Goal: Complete application form: Complete application form

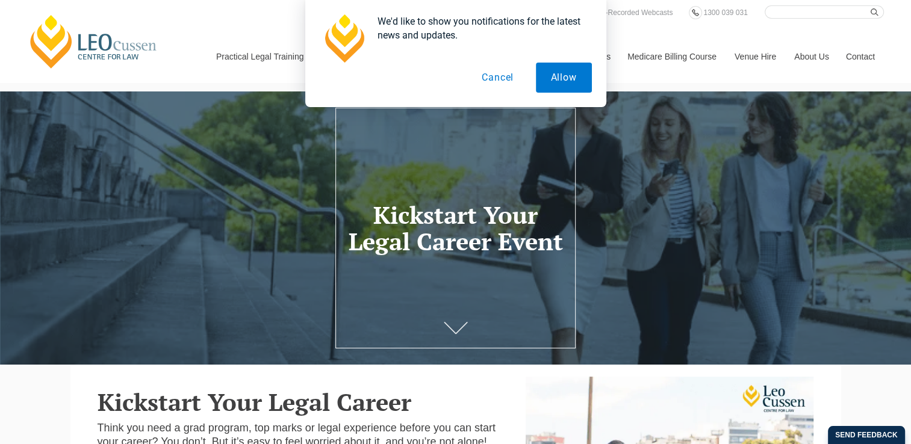
click at [506, 76] on button "Cancel" at bounding box center [497, 78] width 62 height 30
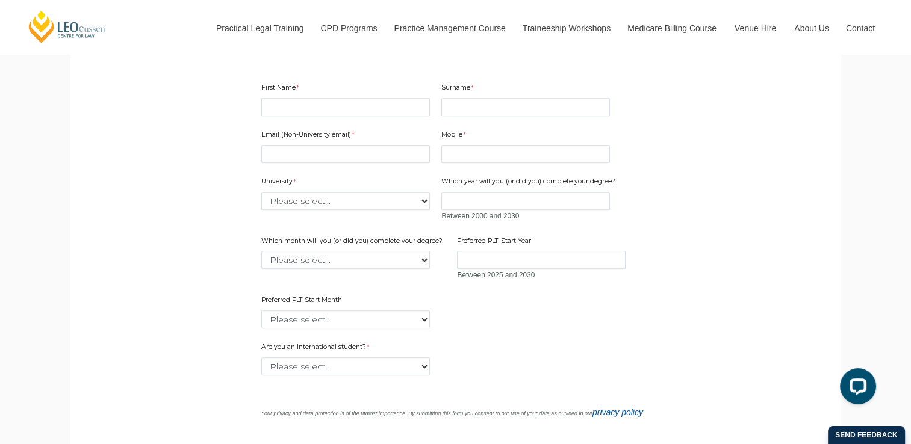
scroll to position [843, 0]
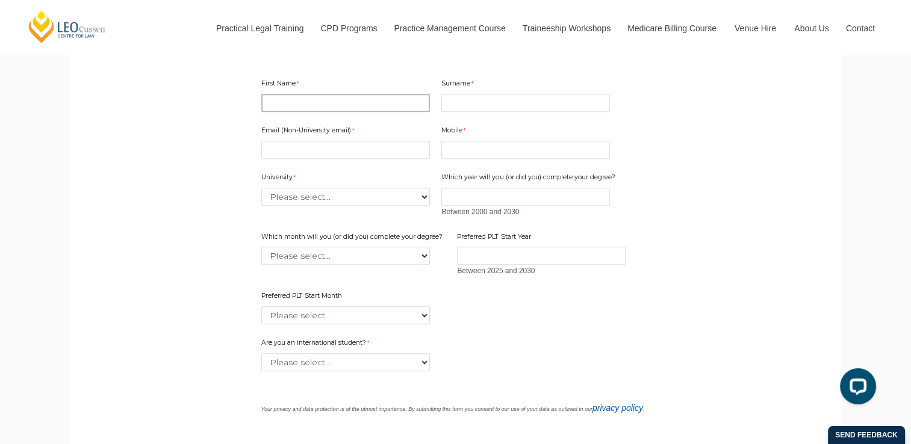
click at [296, 112] on input "First Name" at bounding box center [345, 103] width 169 height 18
type input "PRUTHIBI"
type input "RAJ"
type input "[EMAIL_ADDRESS][DOMAIN_NAME]"
type input "7787899091"
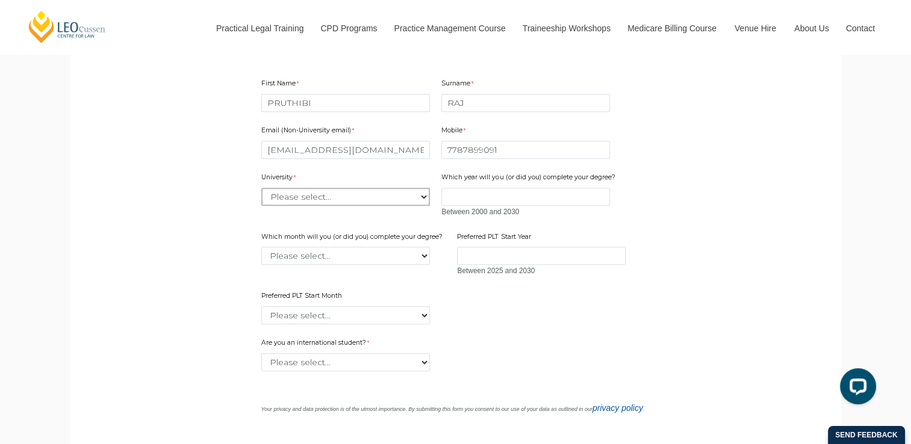
click at [395, 206] on select "Please select... [GEOGRAPHIC_DATA] [GEOGRAPHIC_DATA] [GEOGRAPHIC_DATA] [GEOGRAP…" at bounding box center [345, 197] width 169 height 18
select select "tfa_2220"
click at [261, 206] on select "Please select... [GEOGRAPHIC_DATA] [GEOGRAPHIC_DATA] [GEOGRAPHIC_DATA] [GEOGRAP…" at bounding box center [345, 197] width 169 height 18
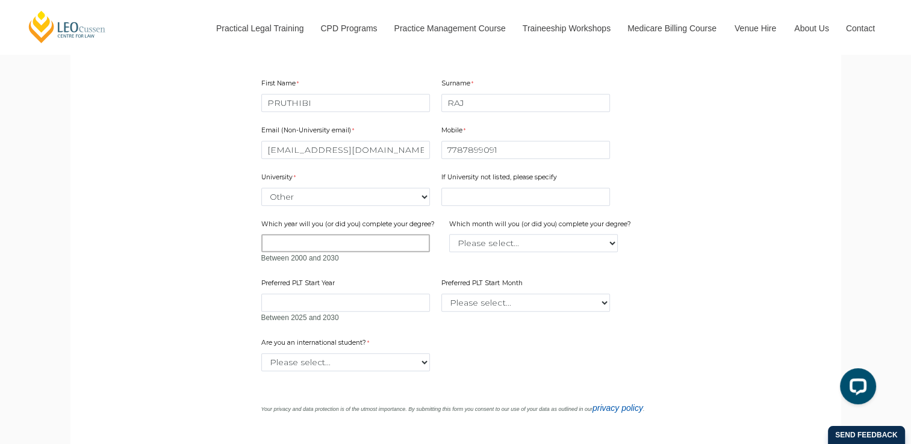
click at [368, 252] on input "Which year will you (or did you) complete your degree?" at bounding box center [345, 243] width 169 height 18
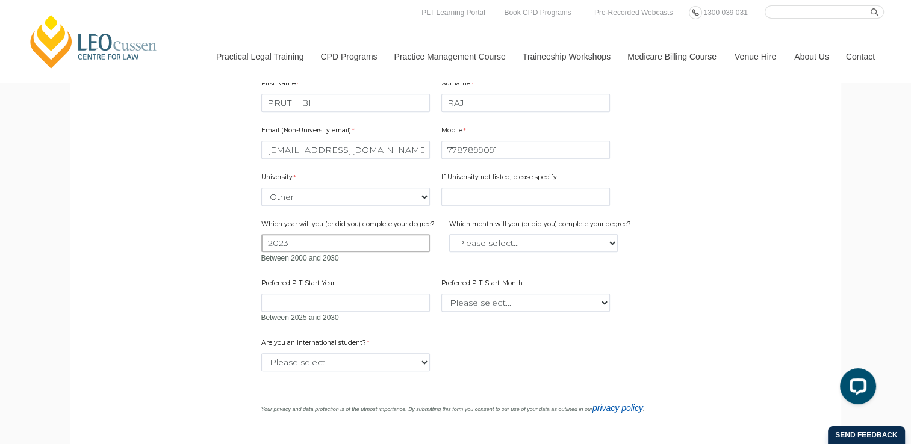
type input "2023"
click at [537, 206] on input "If University not listed, please specify" at bounding box center [525, 197] width 169 height 18
type input "[PERSON_NAME][GEOGRAPHIC_DATA]"
click at [541, 252] on select "Please select... January February March April May June July August September Oc…" at bounding box center [533, 243] width 169 height 18
select select "tfa_2227"
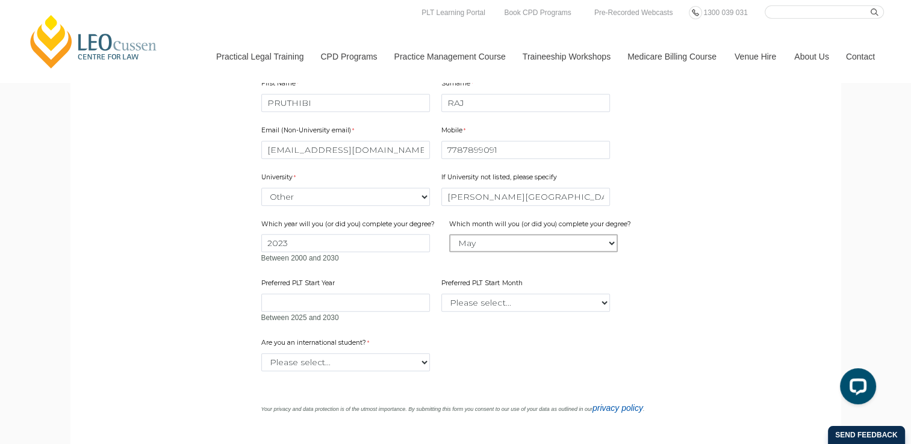
click at [449, 252] on select "Please select... January February March April May June July August September Oc…" at bounding box center [533, 243] width 169 height 18
click at [332, 312] on input "Preferred PLT Start Year" at bounding box center [345, 303] width 169 height 18
type input "2018"
click at [534, 312] on select "Please select... January February March April May June July August September Oc…" at bounding box center [525, 303] width 169 height 18
select select "tfa_2343"
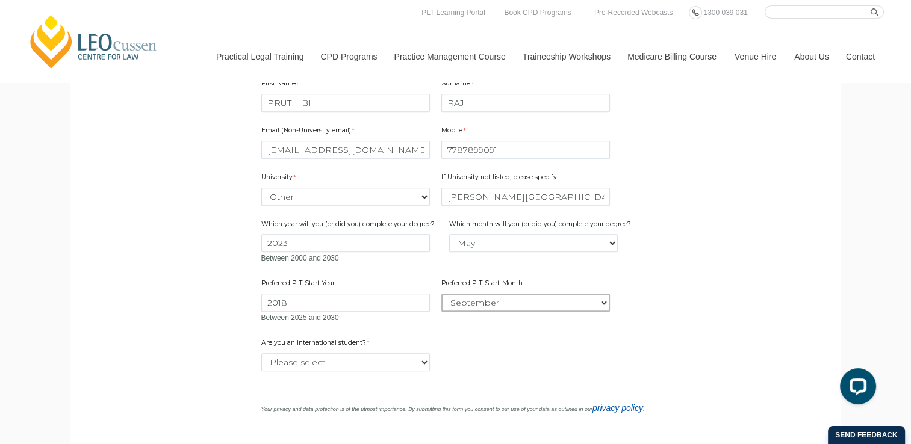
click at [441, 312] on select "Please select... January February March April May June July August September Oc…" at bounding box center [525, 303] width 169 height 18
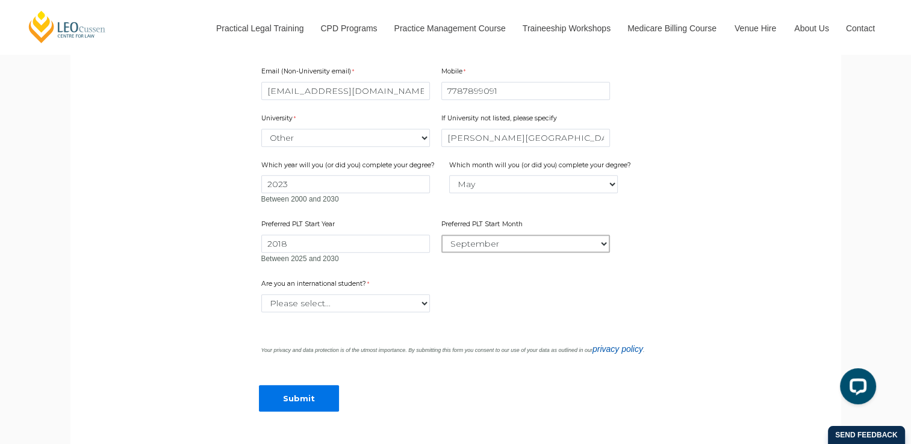
scroll to position [903, 0]
click at [361, 311] on select "Please select... Yes No" at bounding box center [345, 302] width 169 height 18
select select "tfa_60"
click at [261, 311] on select "Please select... Yes No" at bounding box center [345, 302] width 169 height 18
click at [311, 411] on input "Submit" at bounding box center [299, 397] width 80 height 27
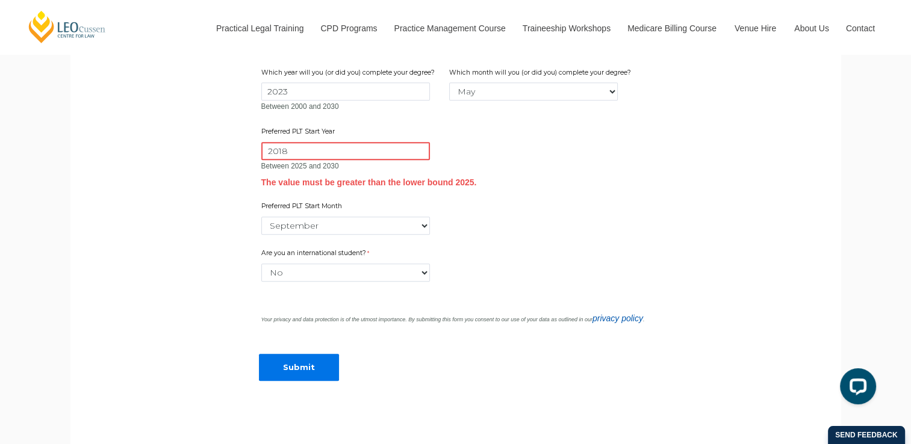
scroll to position [975, 0]
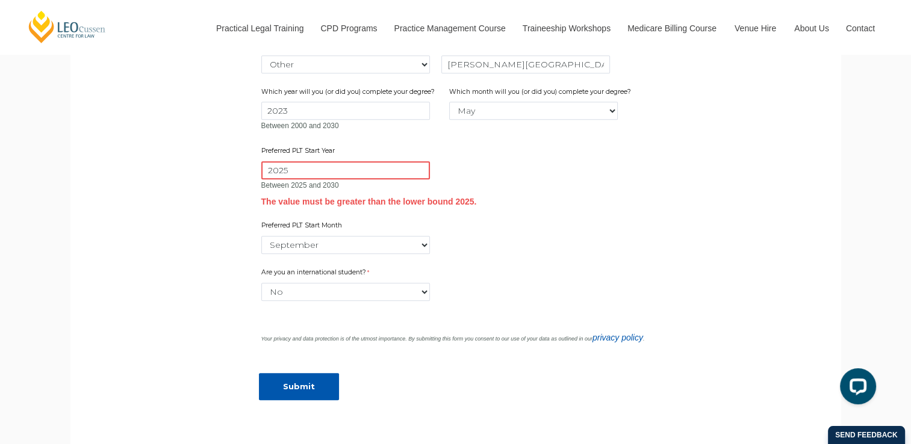
type input "2025"
click at [286, 400] on input "Submit" at bounding box center [299, 386] width 80 height 27
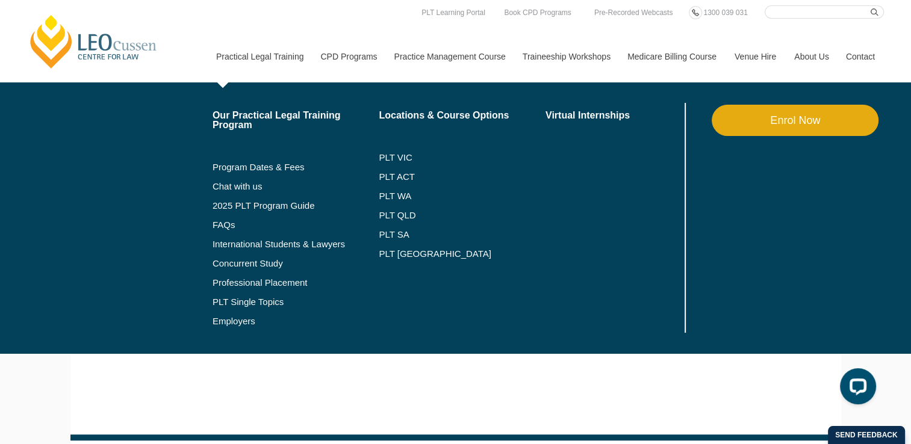
click at [840, 121] on link "Enrol Now" at bounding box center [794, 120] width 167 height 31
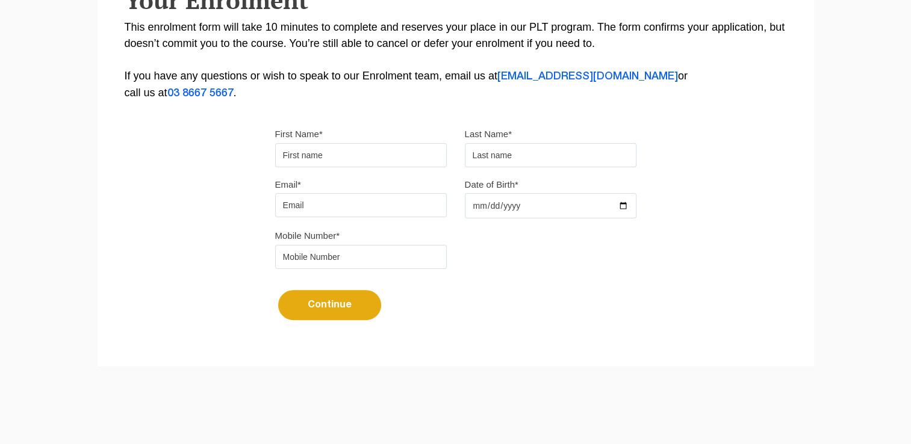
click at [359, 159] on input "First Name*" at bounding box center [361, 155] width 172 height 24
type input "PRUTHIBI"
type input "RAJ"
type input "[EMAIL_ADDRESS][DOMAIN_NAME]"
type input "[PHONE_NUMBER]"
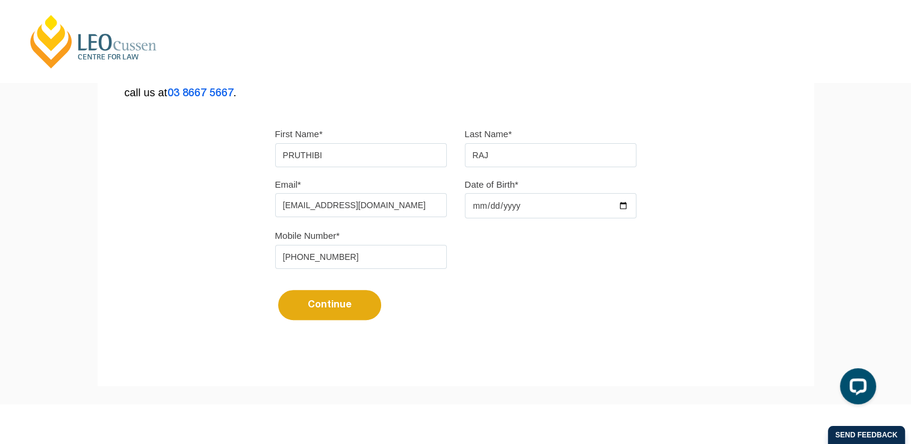
click at [626, 202] on input "Date of Birth*" at bounding box center [551, 205] width 172 height 25
type input "[DATE]"
click at [323, 307] on button "Continue" at bounding box center [329, 305] width 103 height 30
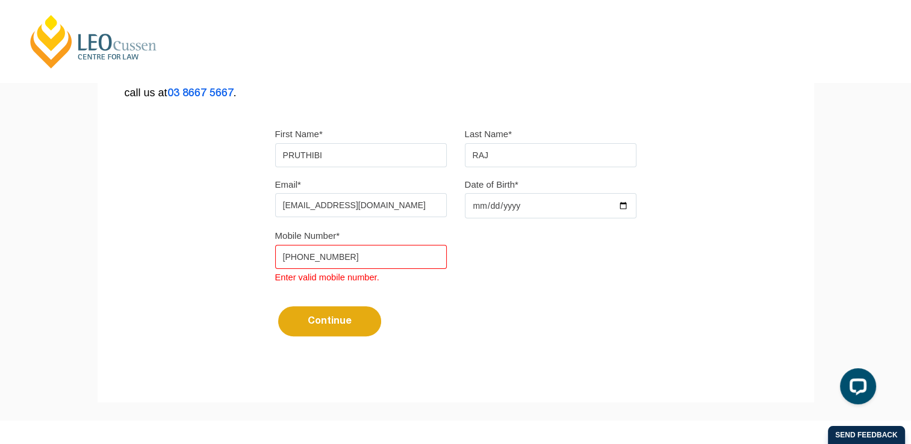
drag, startPoint x: 299, startPoint y: 252, endPoint x: 299, endPoint y: 264, distance: 12.0
click at [299, 252] on input "[PHONE_NUMBER]" at bounding box center [361, 257] width 172 height 24
type input "77878 99091"
click at [336, 318] on button "Continue" at bounding box center [329, 321] width 103 height 30
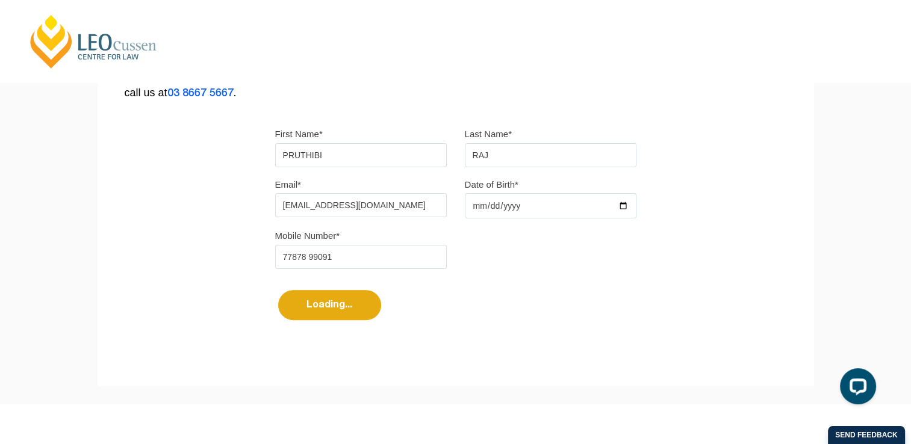
select select
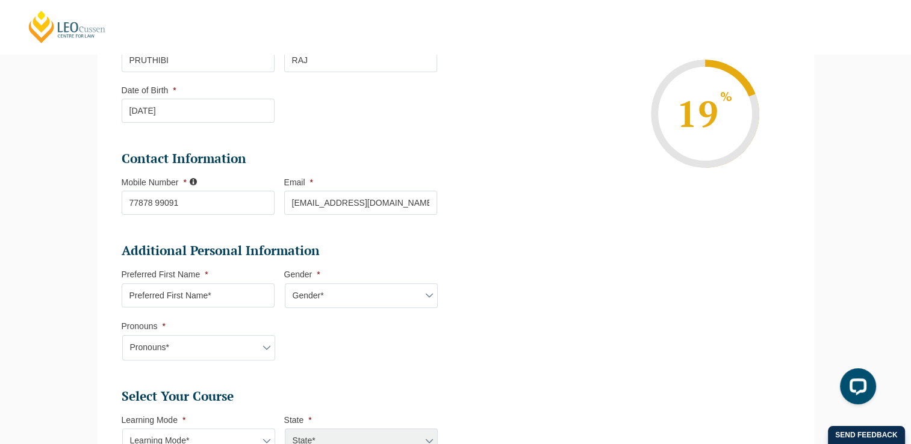
scroll to position [219, 0]
click at [241, 293] on input "Preferred First Name *" at bounding box center [198, 295] width 153 height 24
type input "Pruthibi"
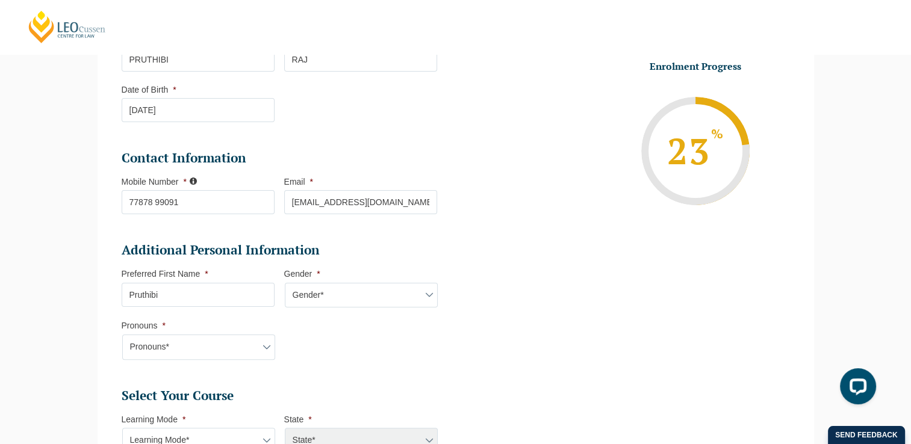
click at [324, 296] on select "Gender* Male Female Nonbinary Intersex Prefer not to disclose Other" at bounding box center [361, 295] width 153 height 25
select select "Male"
click at [285, 283] on select "Gender* Male Female Nonbinary Intersex Prefer not to disclose Other" at bounding box center [361, 295] width 153 height 25
click at [224, 348] on select "Pronouns* She/Her/Hers He/Him/His They/Them/Theirs Other Prefer not to disclose" at bounding box center [198, 347] width 153 height 25
select select "He/Him/His"
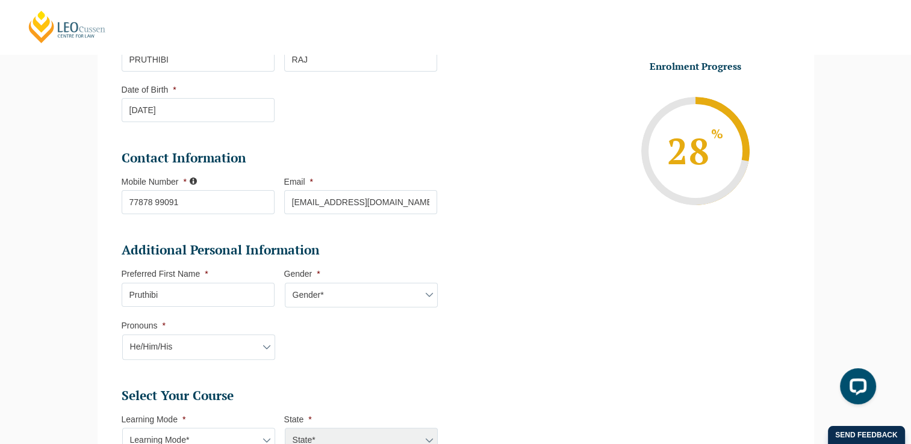
click at [122, 335] on select "Pronouns* She/Her/Hers He/Him/His They/Them/Theirs Other Prefer not to disclose" at bounding box center [198, 347] width 153 height 25
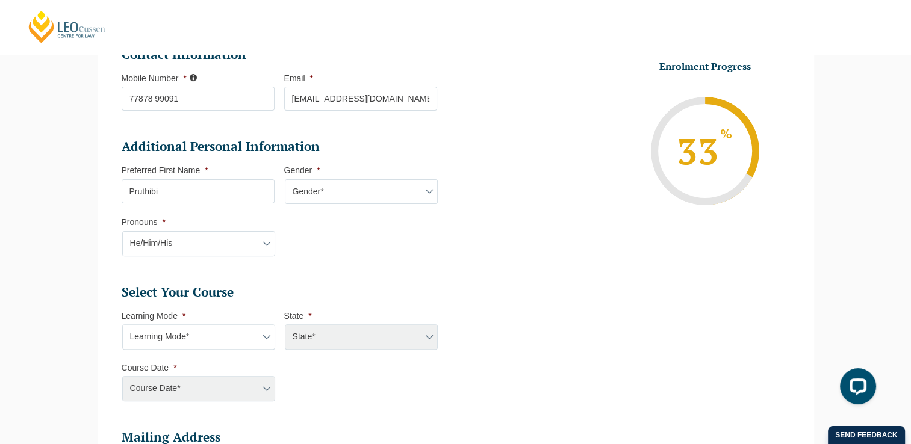
scroll to position [339, 0]
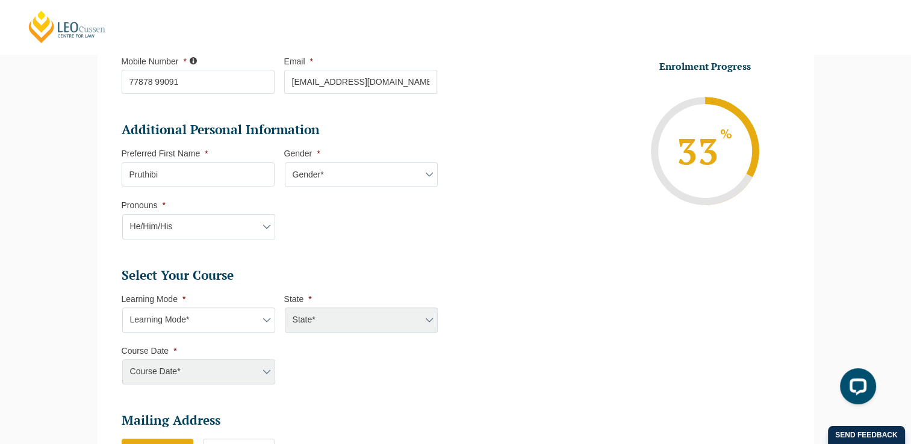
click at [218, 318] on select "Learning Mode* Online Full Time Learning Online Part Time Learning Blended Full…" at bounding box center [198, 320] width 153 height 25
select select "Online Full Time Learning"
click at [122, 308] on select "Learning Mode* Online Full Time Learning Online Part Time Learning Blended Full…" at bounding box center [198, 320] width 153 height 25
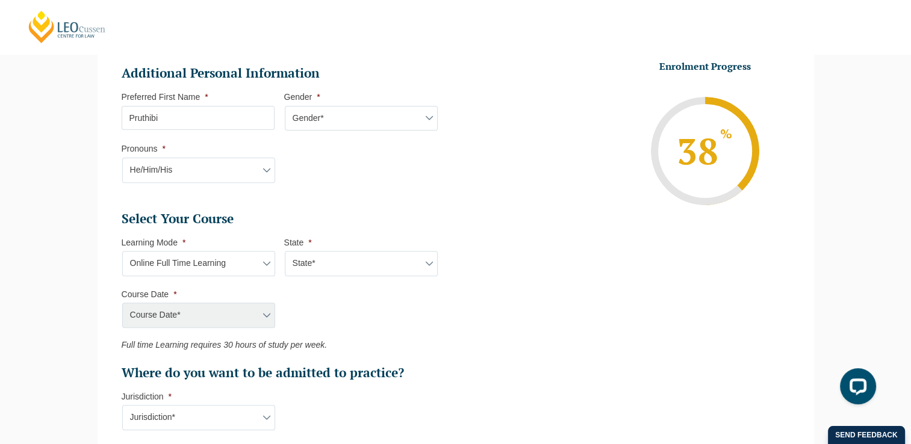
scroll to position [400, 0]
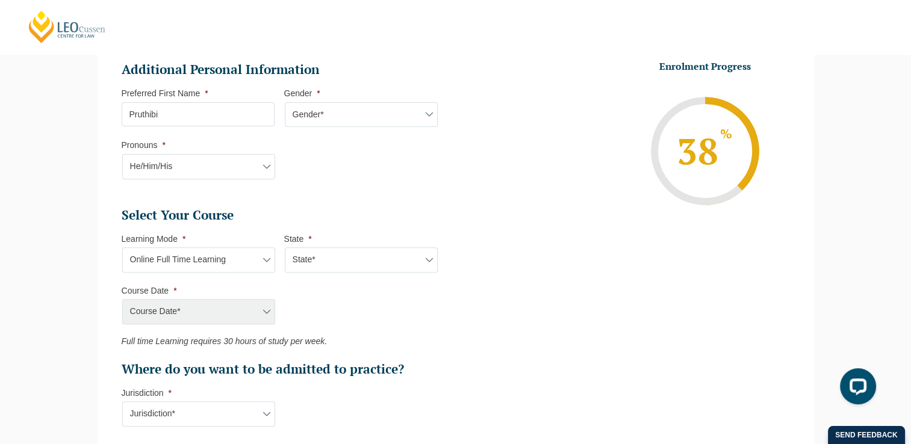
click at [267, 314] on div "Course Date* Maddocks 2024 December 2023 (04-12-2023 to 17-05-2024) May 2023 (2…" at bounding box center [198, 311] width 153 height 25
click at [264, 309] on div "Course Date* Maddocks 2024 December 2023 (04-12-2023 to 17-05-2024) May 2023 (2…" at bounding box center [198, 311] width 153 height 25
click at [241, 309] on div "Course Date* Maddocks 2024 December 2023 (04-12-2023 to 17-05-2024) May 2023 (2…" at bounding box center [198, 311] width 153 height 25
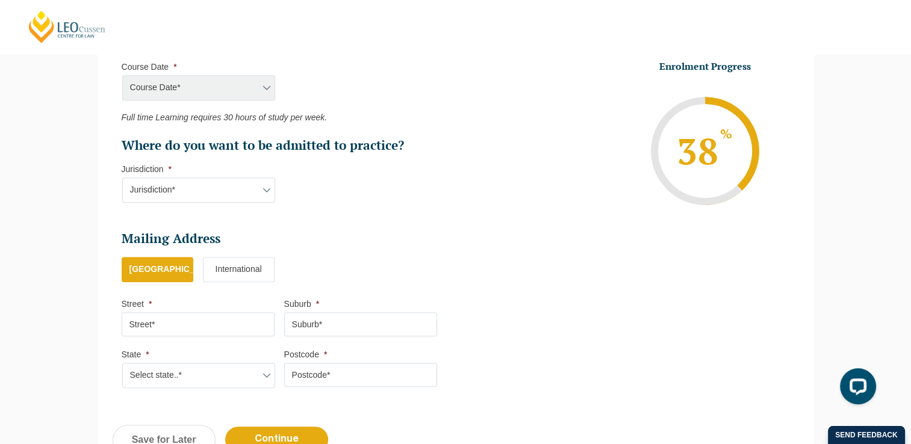
scroll to position [640, 0]
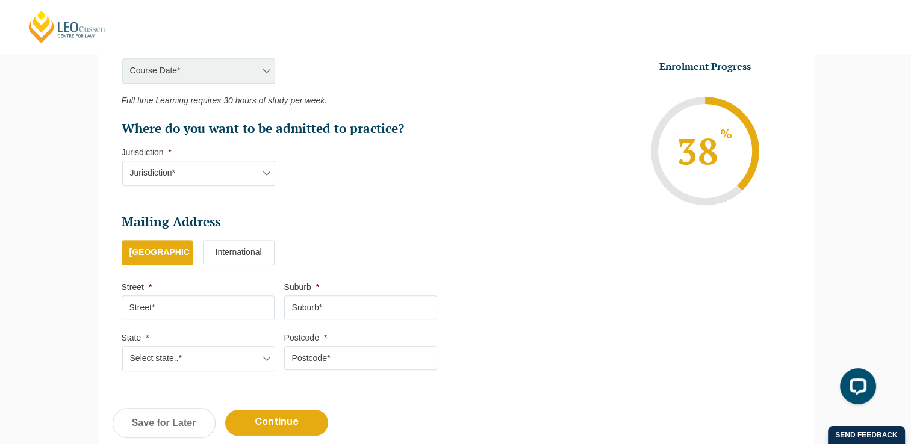
click at [193, 164] on select "Jurisdiction* VIC ACT/NSW SA WA QLD" at bounding box center [198, 173] width 153 height 25
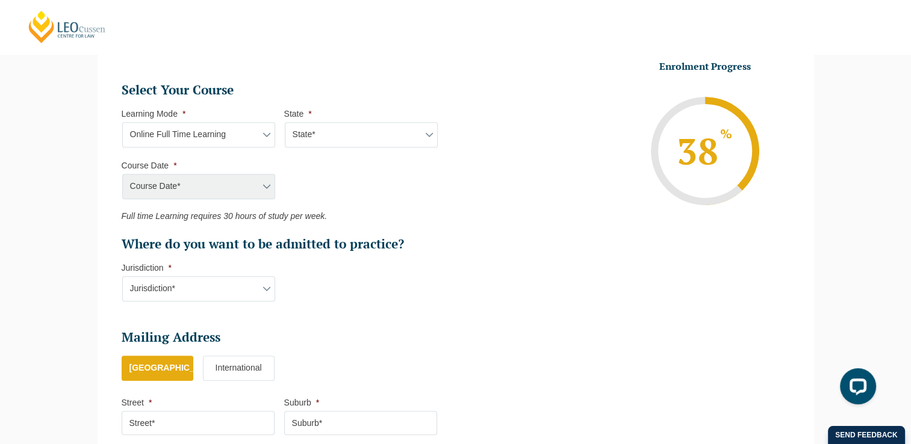
scroll to position [520, 0]
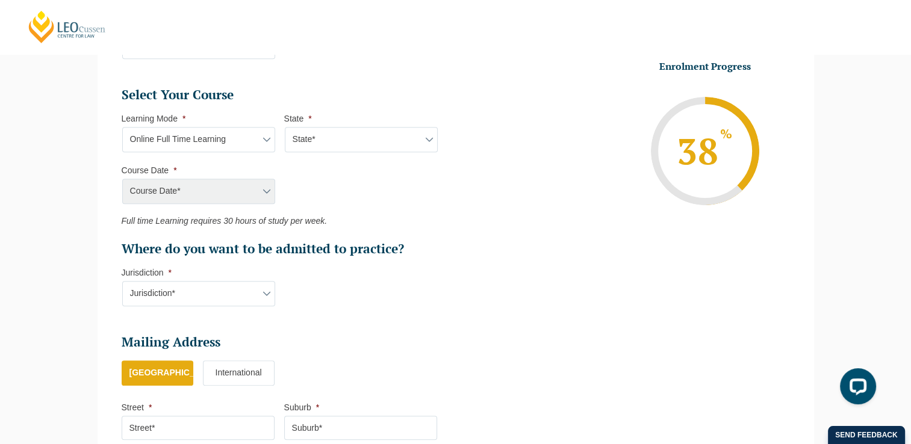
click at [256, 191] on div "Course Date* Maddocks 2024 December 2023 (04-12-2023 to 17-05-2024) May 2023 (2…" at bounding box center [198, 191] width 153 height 25
click at [262, 193] on div "Course Date* Maddocks 2024 December 2023 (04-12-2023 to 17-05-2024) May 2023 (2…" at bounding box center [198, 191] width 153 height 25
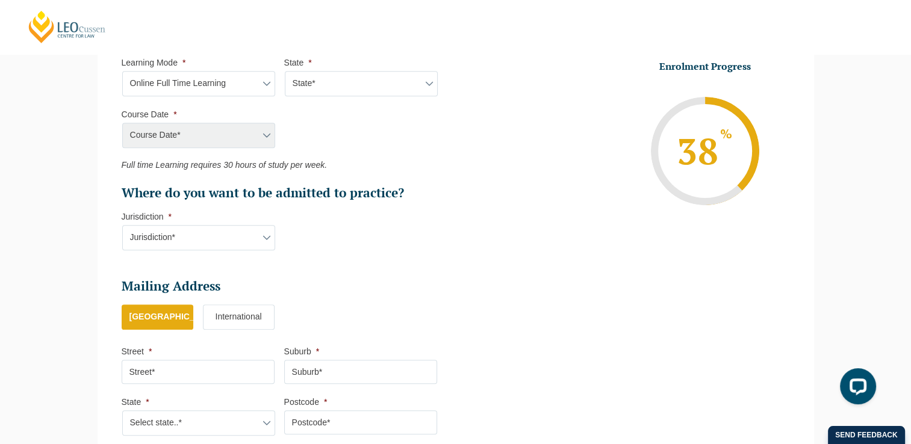
scroll to position [580, 0]
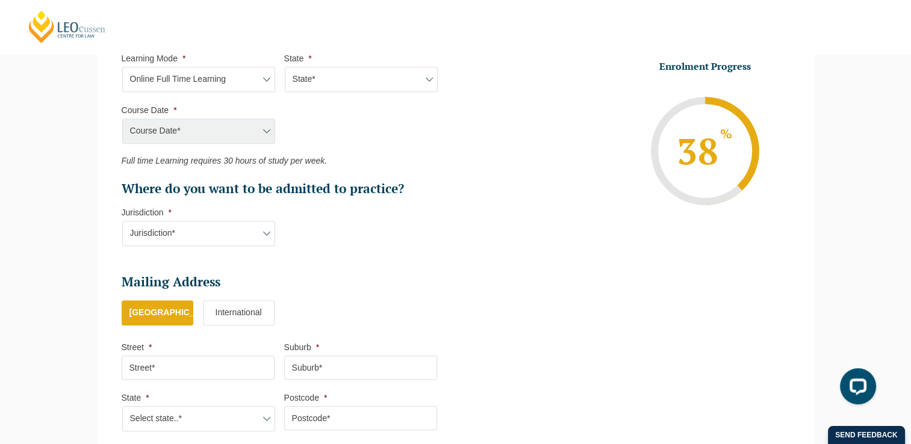
click at [232, 308] on label "International" at bounding box center [239, 312] width 72 height 25
click at [0, 0] on input "International" at bounding box center [0, 0] width 0 height 0
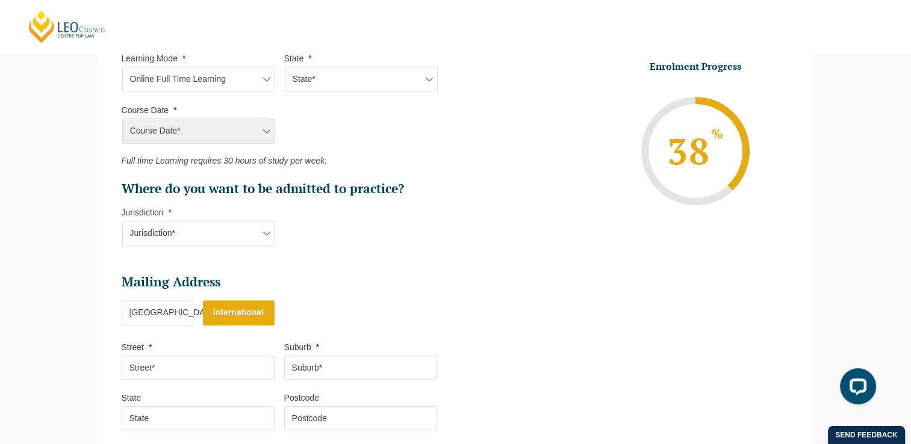
click at [199, 306] on li "Australia" at bounding box center [162, 312] width 81 height 25
click at [179, 305] on label "Australia" at bounding box center [158, 312] width 72 height 25
click at [0, 0] on input "Australia" at bounding box center [0, 0] width 0 height 0
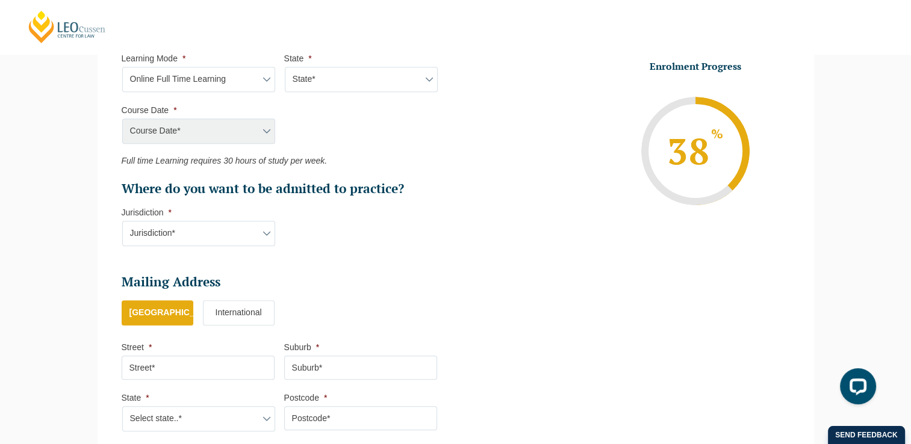
click at [223, 314] on label "International" at bounding box center [239, 312] width 72 height 25
click at [0, 0] on input "International" at bounding box center [0, 0] width 0 height 0
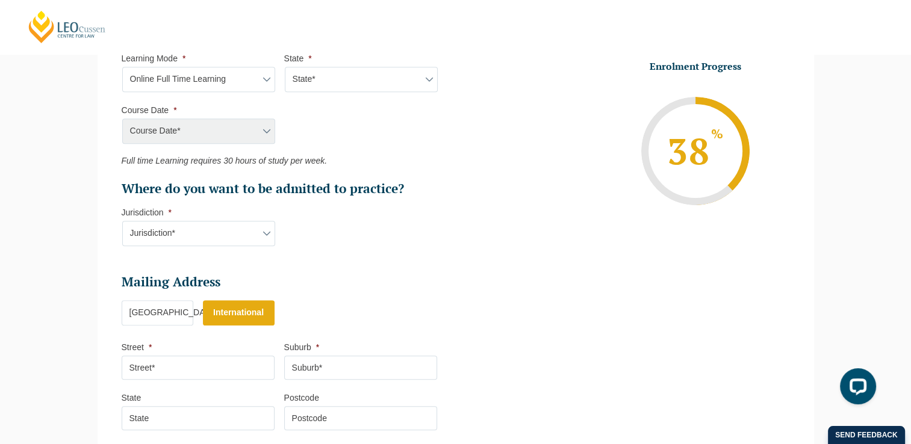
click at [206, 236] on select "Jurisdiction* VIC ACT/NSW SA WA QLD" at bounding box center [198, 233] width 153 height 25
drag, startPoint x: 132, startPoint y: 228, endPoint x: 142, endPoint y: 265, distance: 38.5
click at [142, 265] on ul "Personal Information First Name * PRUTHIBI Last Name * RAJ Date of Birth * 28-0…" at bounding box center [284, 63] width 325 height 864
click at [166, 226] on select "Jurisdiction* VIC ACT/NSW SA WA QLD" at bounding box center [198, 233] width 153 height 25
click at [122, 221] on select "Jurisdiction* VIC ACT/NSW SA WA QLD" at bounding box center [198, 233] width 153 height 25
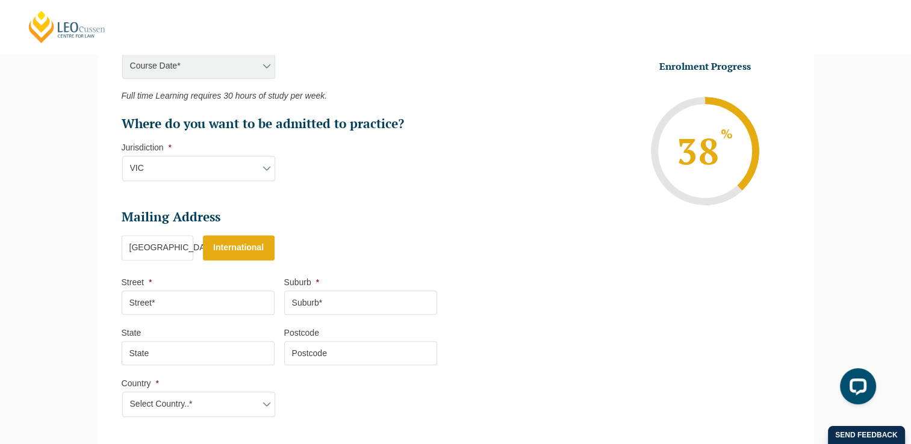
scroll to position [701, 0]
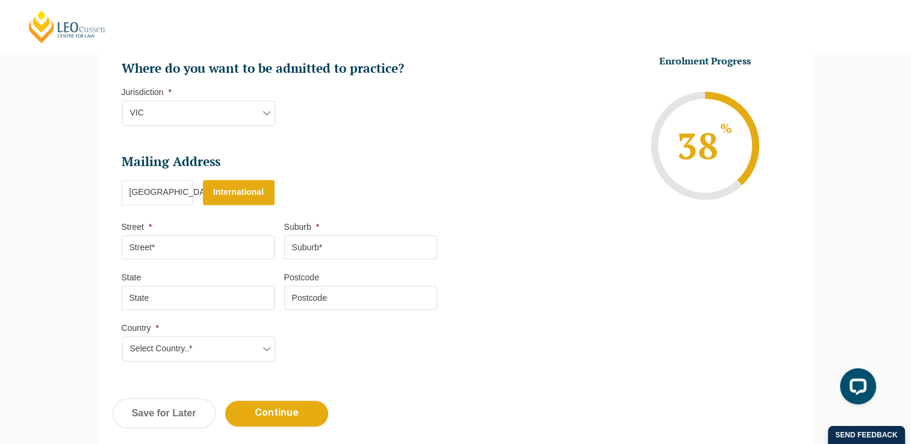
click at [157, 197] on label "Australia" at bounding box center [158, 192] width 72 height 25
click at [0, 0] on input "Australia" at bounding box center [0, 0] width 0 height 0
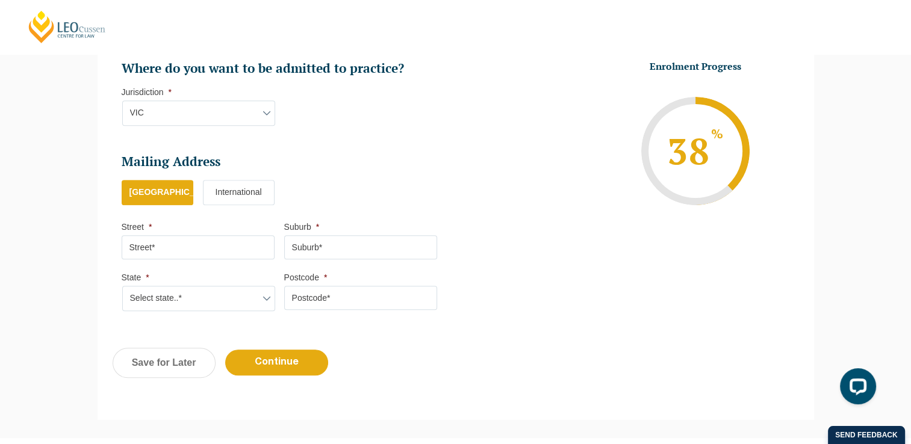
click at [236, 189] on label "International" at bounding box center [239, 192] width 72 height 25
click at [0, 0] on input "International" at bounding box center [0, 0] width 0 height 0
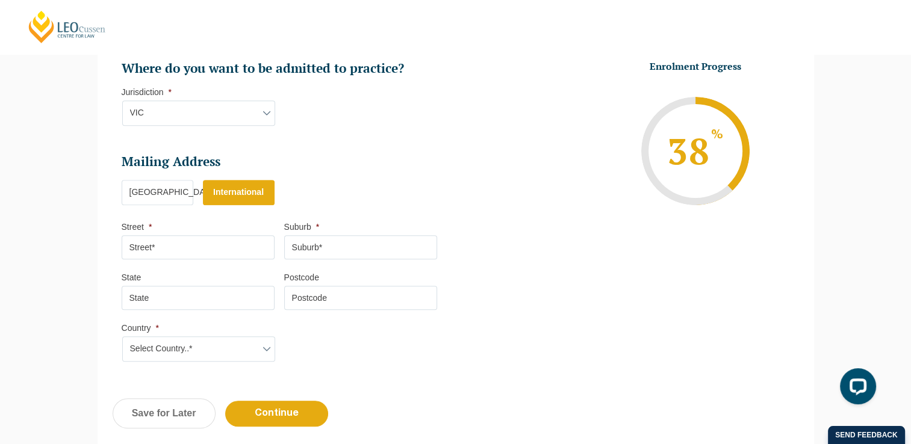
click at [258, 115] on select "Jurisdiction* VIC ACT/NSW SA WA QLD" at bounding box center [198, 113] width 153 height 25
click at [122, 101] on select "Jurisdiction* VIC ACT/NSW SA WA QLD" at bounding box center [198, 113] width 153 height 25
click at [247, 111] on select "Jurisdiction* VIC ACT/NSW SA WA QLD" at bounding box center [198, 113] width 153 height 25
select select "VIC"
click at [122, 101] on select "Jurisdiction* VIC ACT/NSW SA WA QLD" at bounding box center [198, 113] width 153 height 25
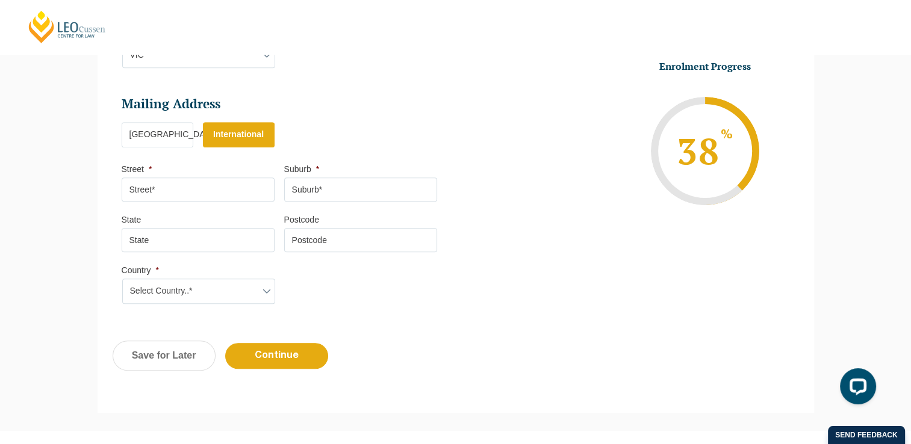
scroll to position [761, 0]
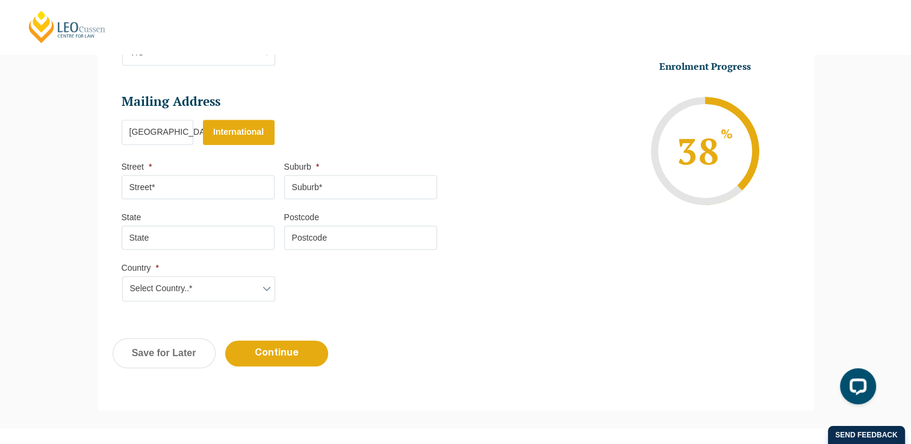
click at [217, 183] on input "Street *" at bounding box center [198, 187] width 153 height 24
type input "ameerpet"
type input "hyderabad"
type input "Odisha"
type input "500016"
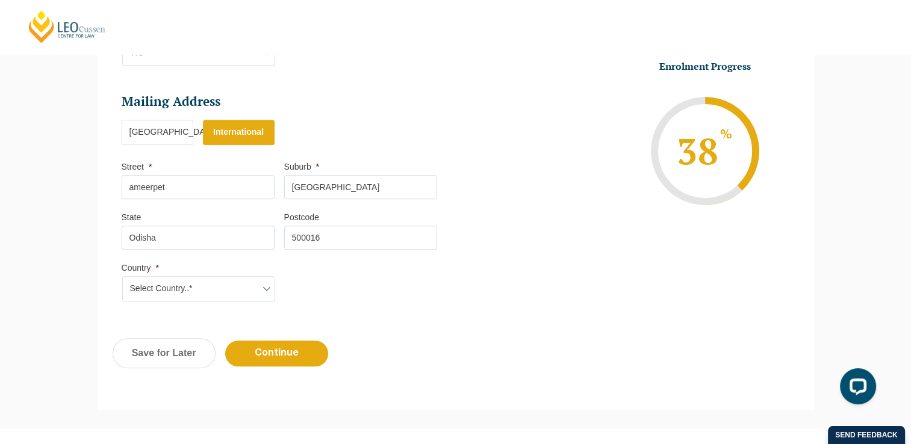
select select "India"
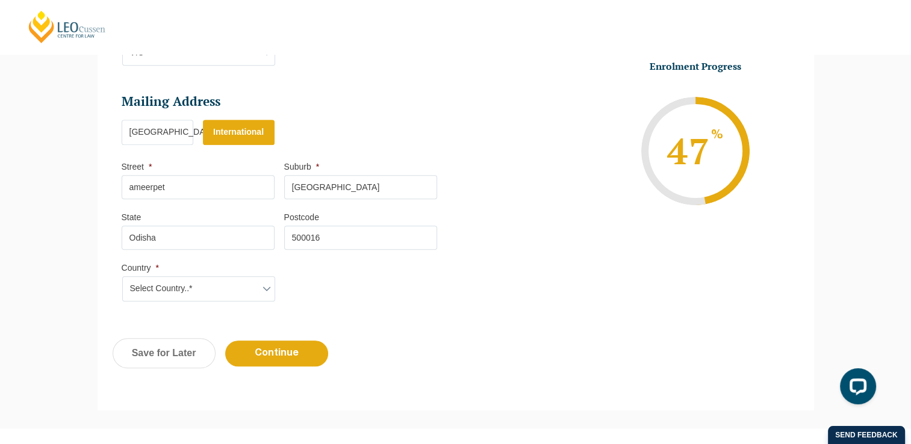
click at [178, 236] on input "Odisha" at bounding box center [198, 238] width 153 height 24
type input "O"
type input "telengana"
click at [270, 347] on input "Continue" at bounding box center [276, 354] width 103 height 26
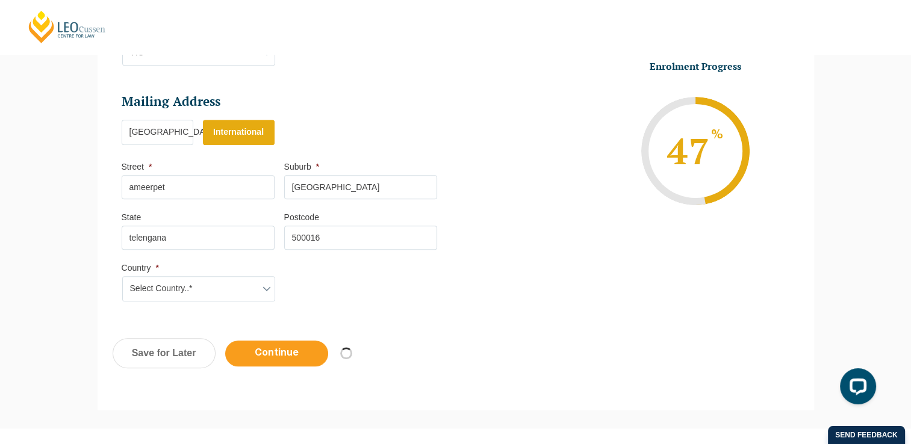
select select "Online Full Time Learning"
select select
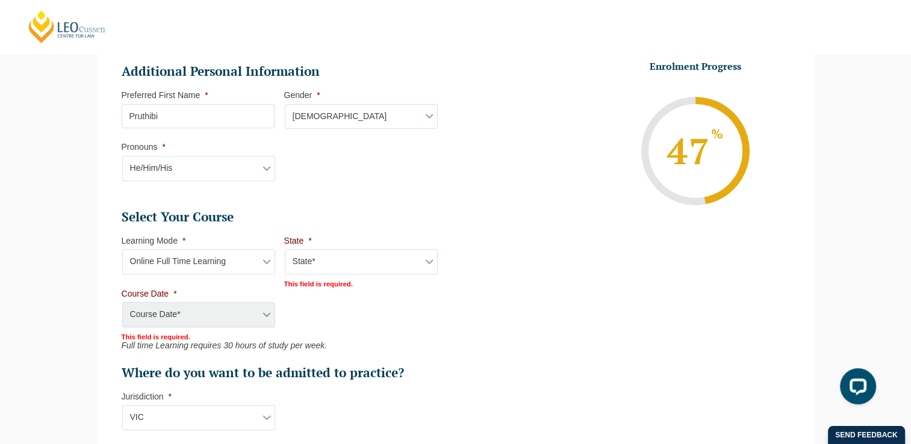
scroll to position [471, 0]
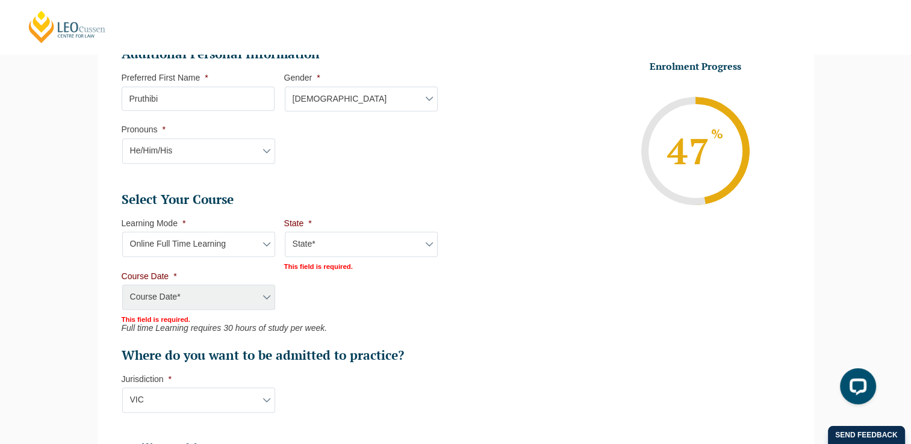
click at [389, 245] on select "State* National (ACT/NSW, VIC, QLD, SA, WA)" at bounding box center [361, 244] width 153 height 25
select select "National (ACT/NSW, VIC, QLD, SA, WA)"
click at [285, 232] on select "State* National (ACT/NSW, VIC, QLD, SA, WA)" at bounding box center [361, 244] width 153 height 25
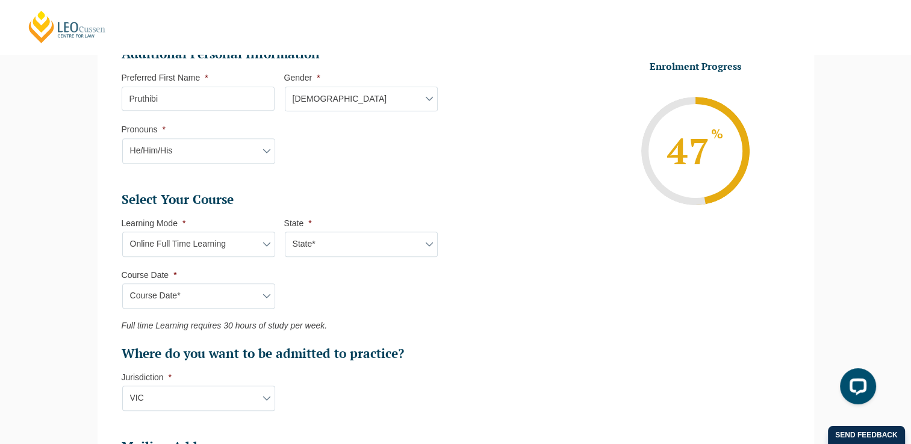
click at [249, 297] on select "Course Date* September 2025 (22-Sep-2025 to 20-Feb-2026) December 2025 (08-Dec-…" at bounding box center [198, 295] width 153 height 25
select select "September 2025 (22-Sep-2025 to 20-Feb-2026)"
click at [122, 283] on select "Course Date* September 2025 (22-Sep-2025 to 20-Feb-2026) December 2025 (08-Dec-…" at bounding box center [198, 295] width 153 height 25
type input "Intake 10 September 2025 FT"
type input "Practical Legal Training (NAT)"
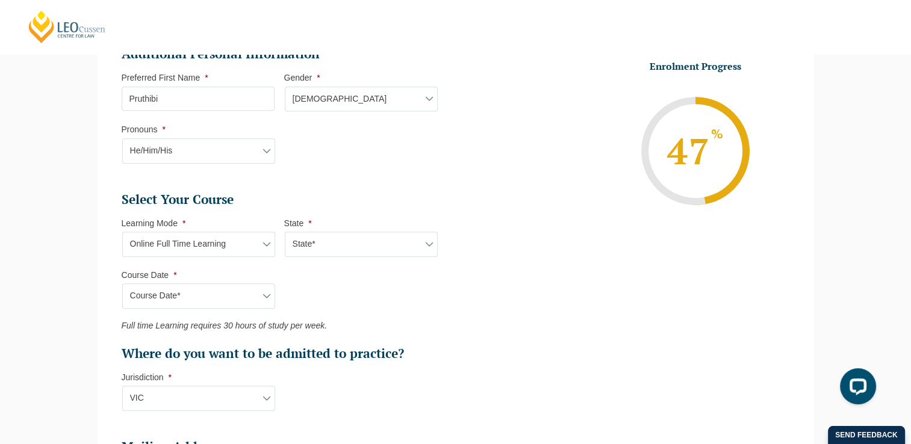
select select "NAT PLT (SEP) 2025 Full Time Online"
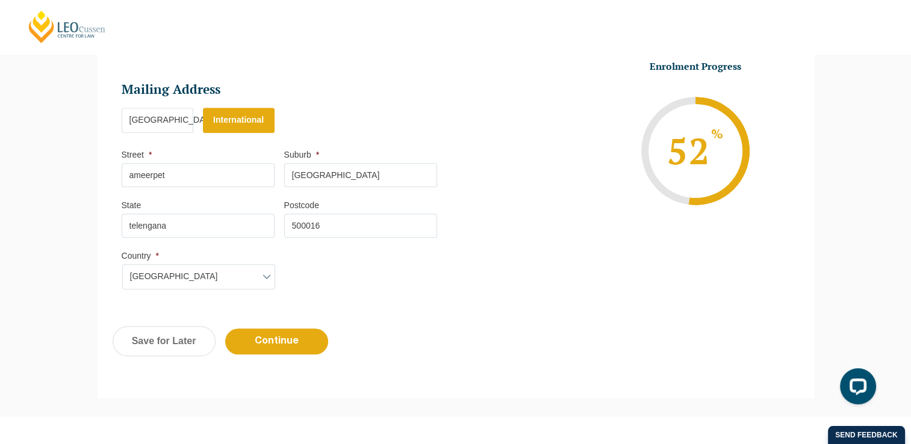
scroll to position [832, 0]
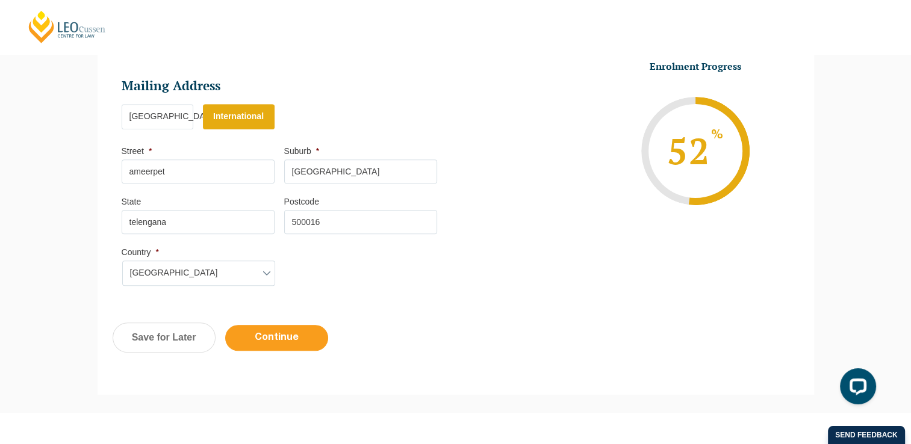
click at [283, 339] on input "Continue" at bounding box center [276, 338] width 103 height 26
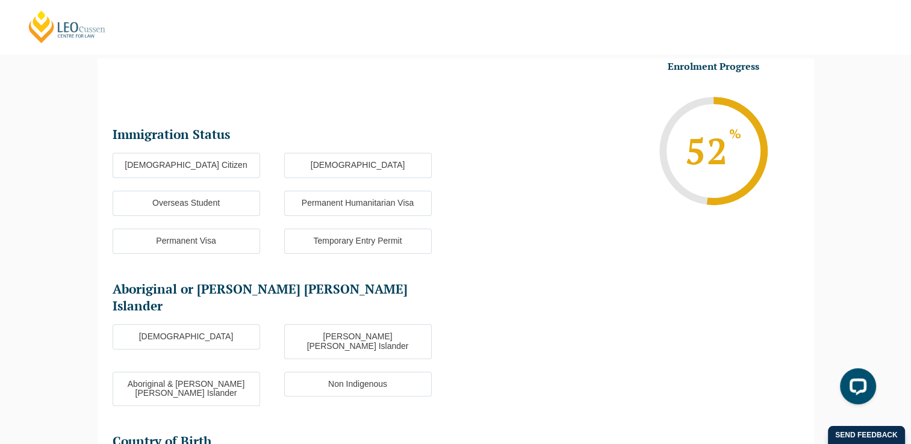
scroll to position [104, 0]
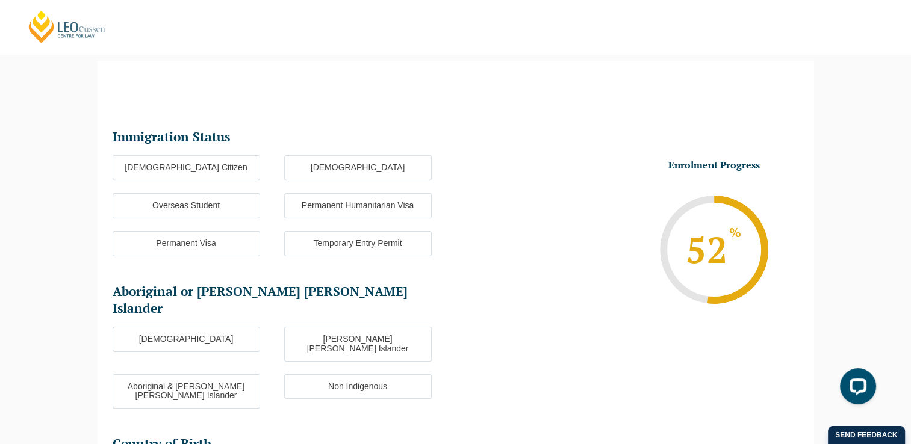
click at [224, 206] on label "Overseas Student" at bounding box center [186, 205] width 147 height 25
click at [0, 0] on input "Overseas Student" at bounding box center [0, 0] width 0 height 0
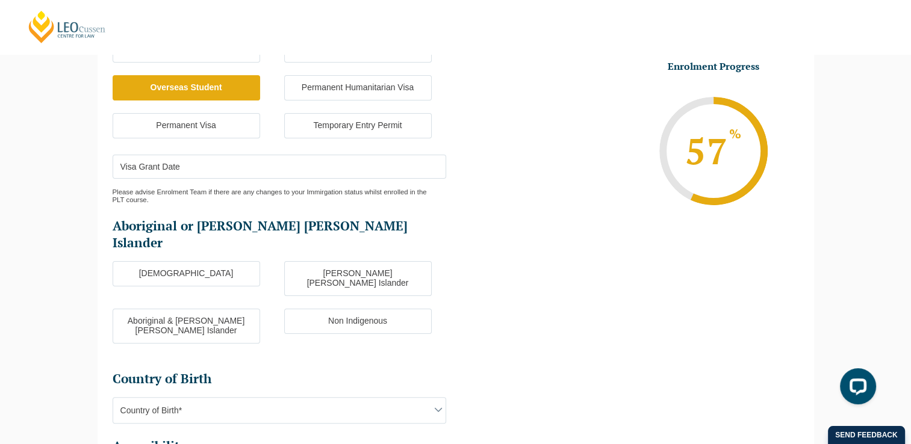
scroll to position [224, 0]
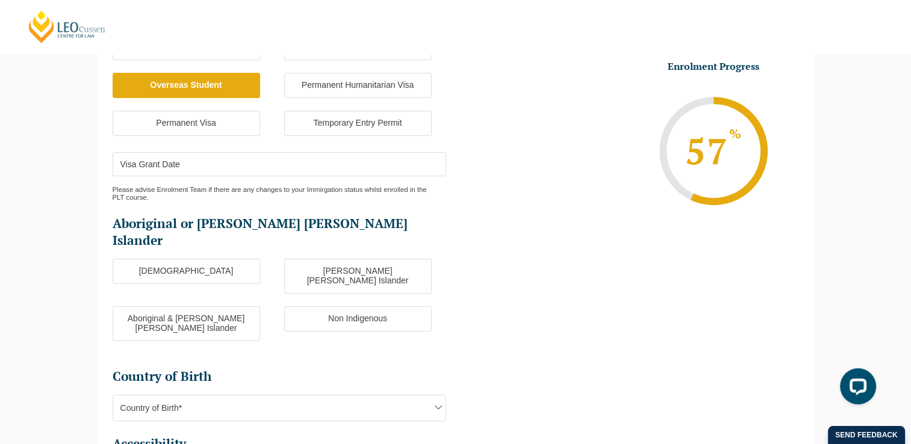
click at [232, 168] on input "Visa Grant Date" at bounding box center [279, 164] width 333 height 24
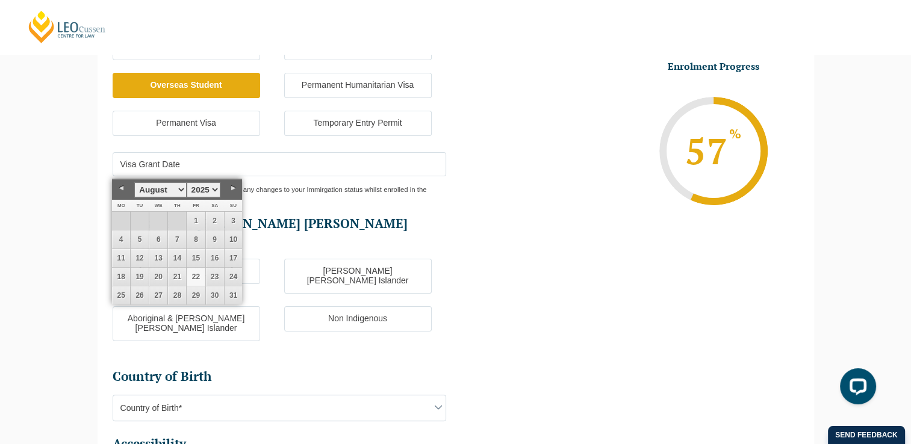
click at [232, 168] on input "Visa Grant Date" at bounding box center [279, 164] width 333 height 24
click at [522, 224] on li "Enrolment Progress 57 % Form Progress Download Course Guide enrolment@leocussen…" at bounding box center [626, 150] width 343 height 181
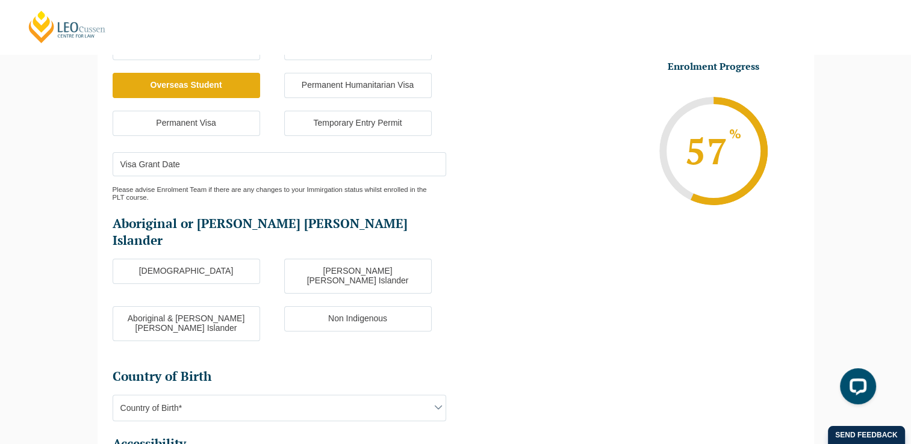
click at [358, 306] on label "Non Indigenous" at bounding box center [357, 318] width 147 height 25
click at [0, 0] on input "Non Indigenous" at bounding box center [0, 0] width 0 height 0
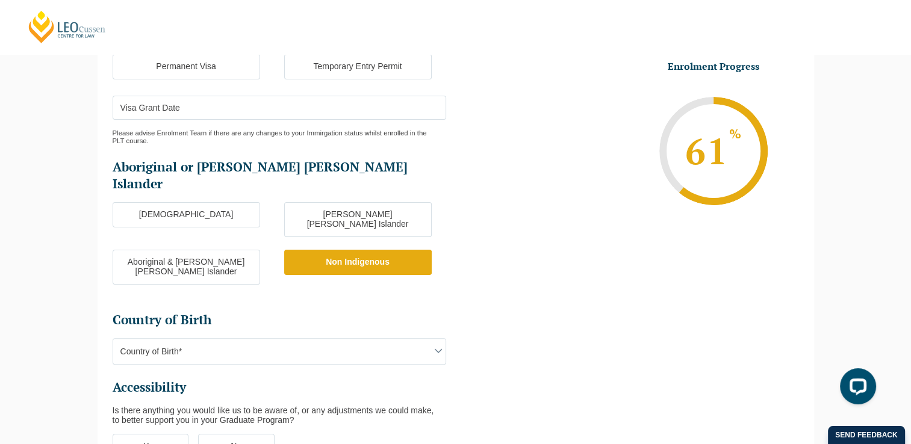
scroll to position [284, 0]
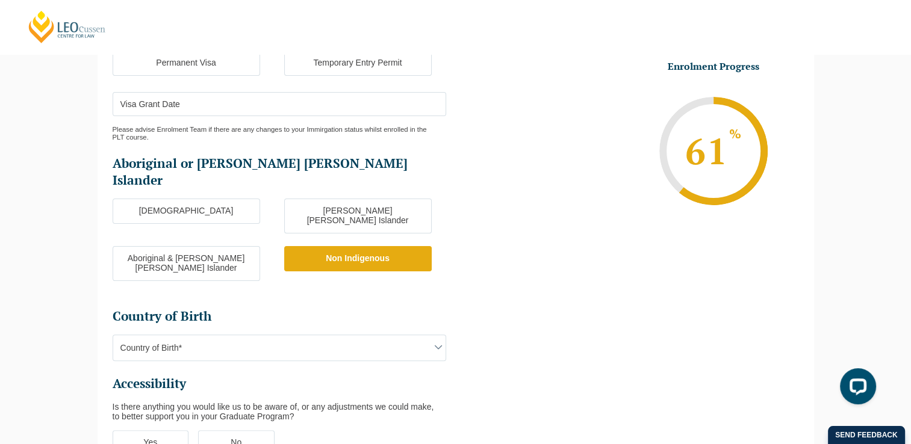
click at [245, 335] on span "Country of Birth*" at bounding box center [279, 347] width 332 height 25
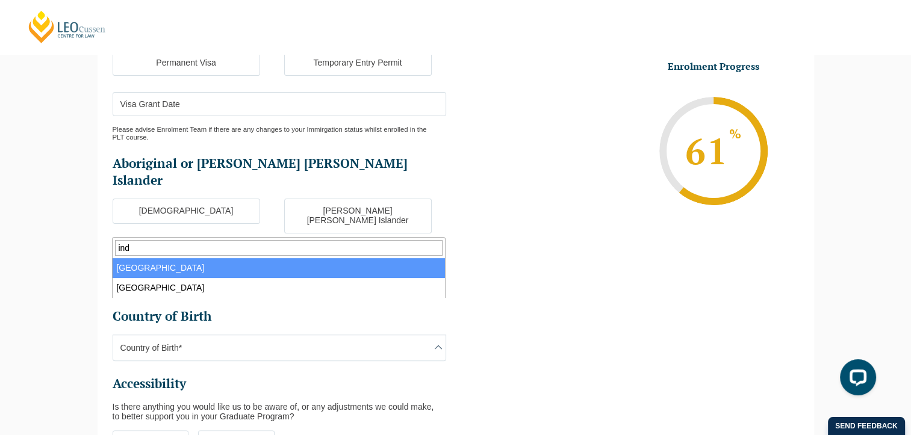
type input "ind"
select select "India 7103"
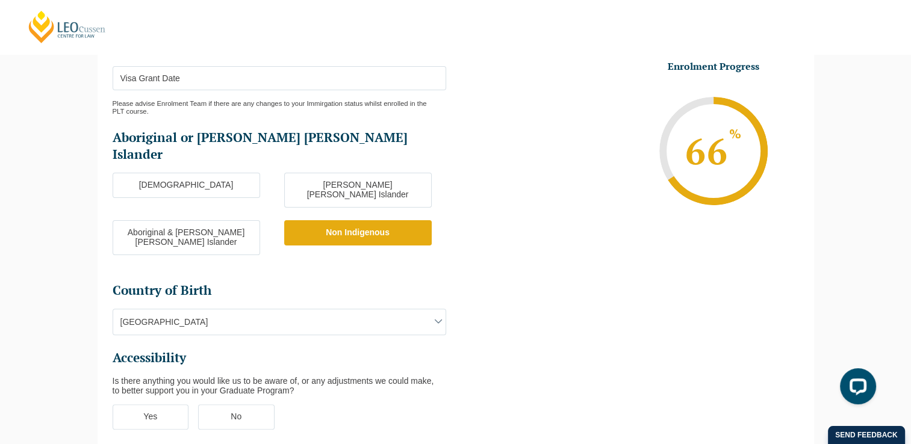
scroll to position [404, 0]
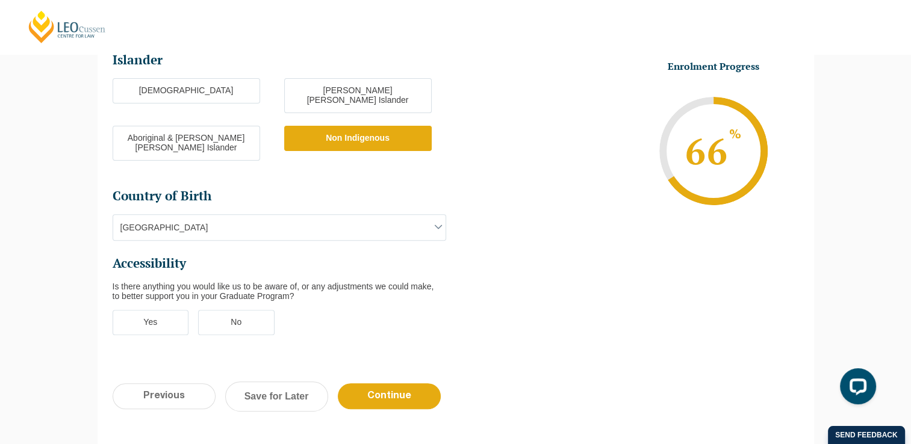
click at [180, 310] on label "Yes" at bounding box center [151, 322] width 76 height 25
click at [0, 0] on input "Yes" at bounding box center [0, 0] width 0 height 0
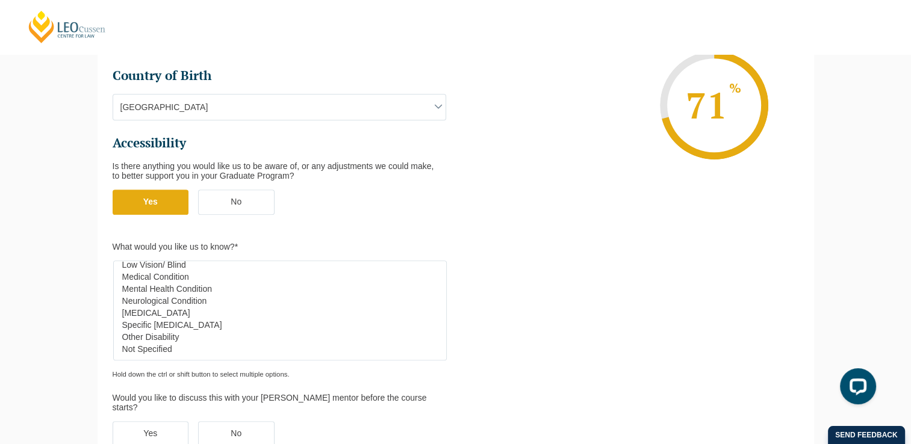
scroll to position [50, 0]
select select "Not Specified"
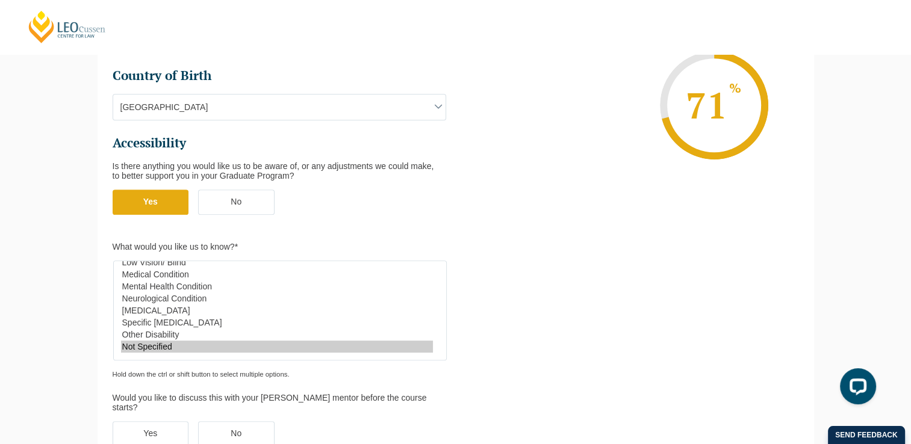
click at [174, 341] on option "Not Specified" at bounding box center [277, 347] width 312 height 12
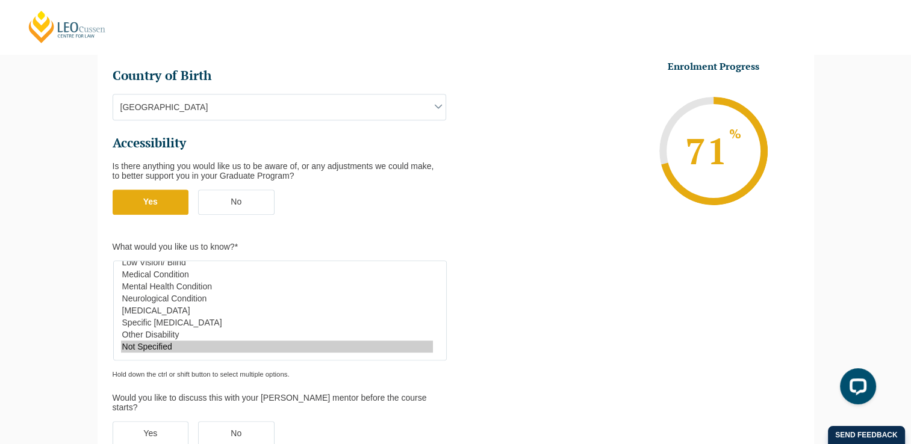
click at [174, 341] on option "Not Specified" at bounding box center [277, 347] width 312 height 12
click at [583, 161] on li "Enrolment Progress 71 % Form Progress Download Course Guide enrolment@leocussen…" at bounding box center [626, 150] width 343 height 181
click at [131, 393] on div "Would you like to discuss this with your Leo Cussen mentor before the course st…" at bounding box center [279, 402] width 333 height 19
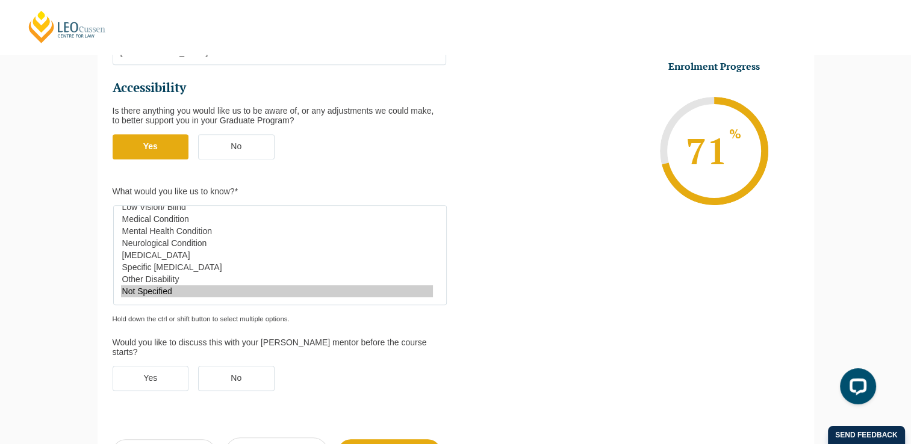
scroll to position [585, 0]
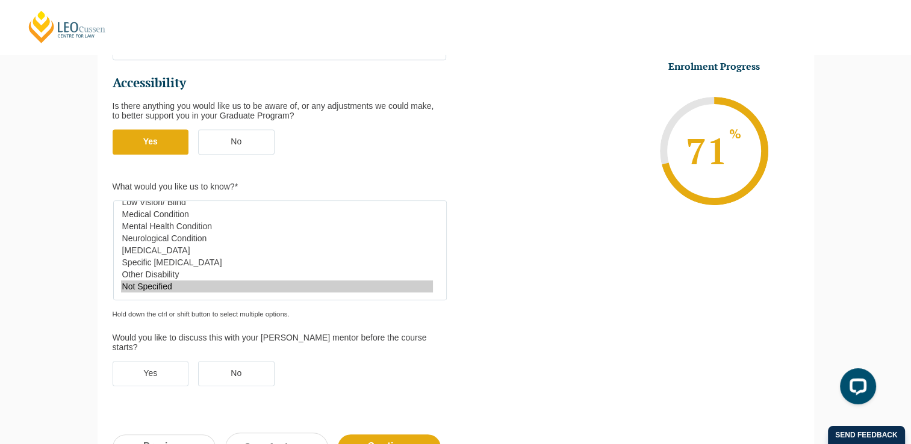
click at [164, 361] on label "Yes" at bounding box center [151, 373] width 76 height 25
click at [0, 0] on input "Yes" at bounding box center [0, 0] width 0 height 0
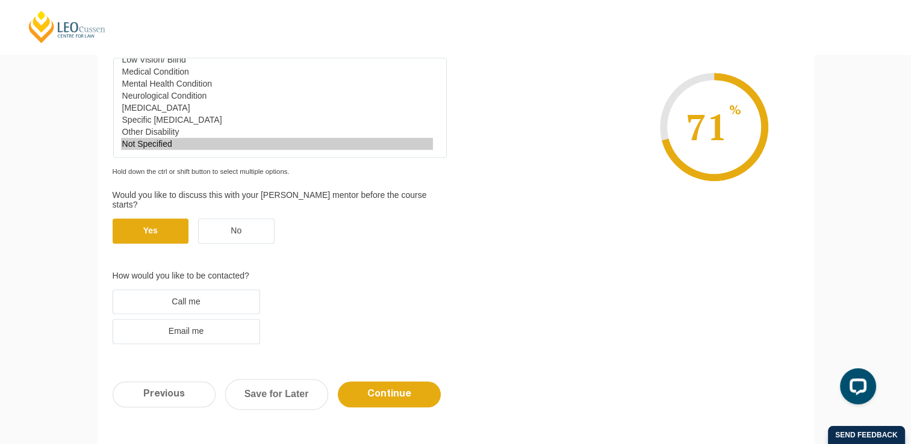
scroll to position [766, 0]
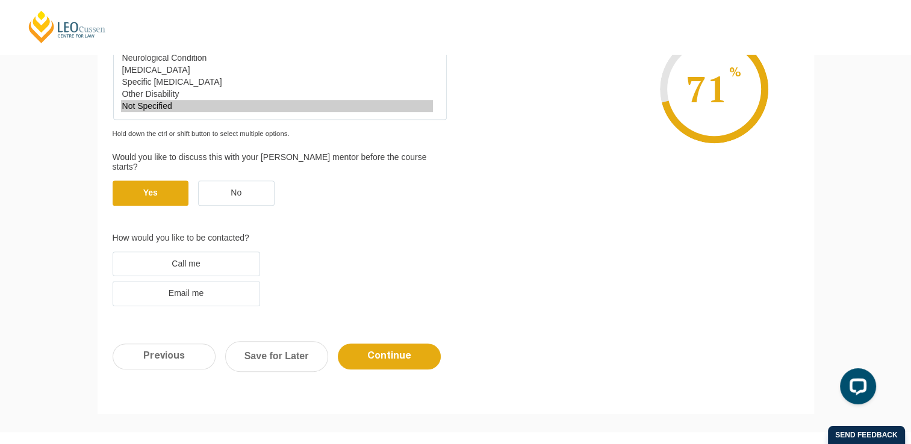
click at [219, 281] on label "Email me" at bounding box center [186, 293] width 147 height 25
click at [0, 0] on input "Email me" at bounding box center [0, 0] width 0 height 0
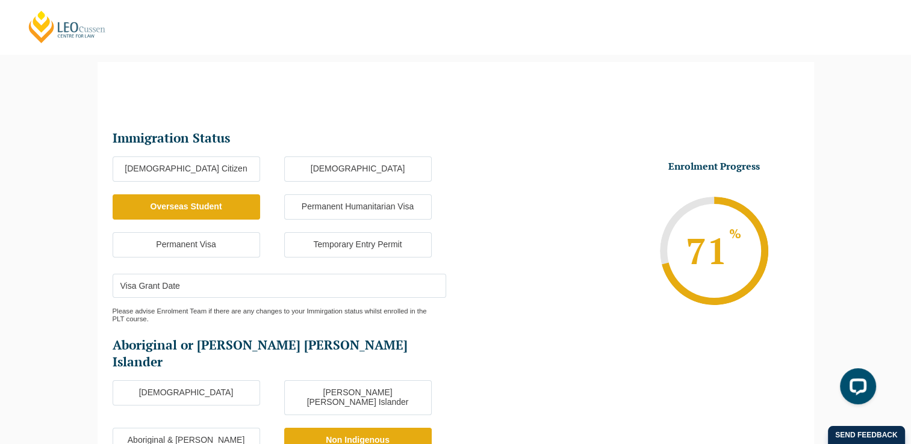
scroll to position [120, 0]
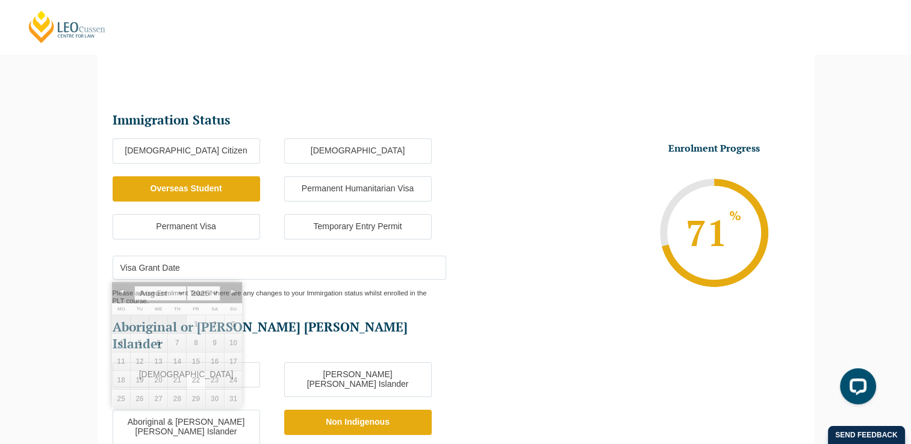
click at [219, 263] on input "Visa Grant Date" at bounding box center [279, 268] width 333 height 24
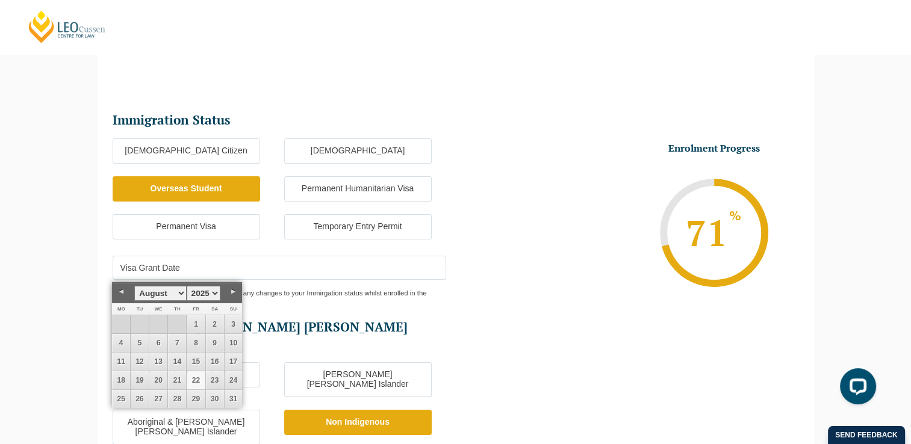
click at [386, 268] on input "Visa Grant Date" at bounding box center [279, 268] width 333 height 24
click at [181, 290] on select "January February March April May June July August September October November De…" at bounding box center [160, 293] width 52 height 15
click at [213, 358] on link "20" at bounding box center [215, 362] width 18 height 18
type input "20-09-2025"
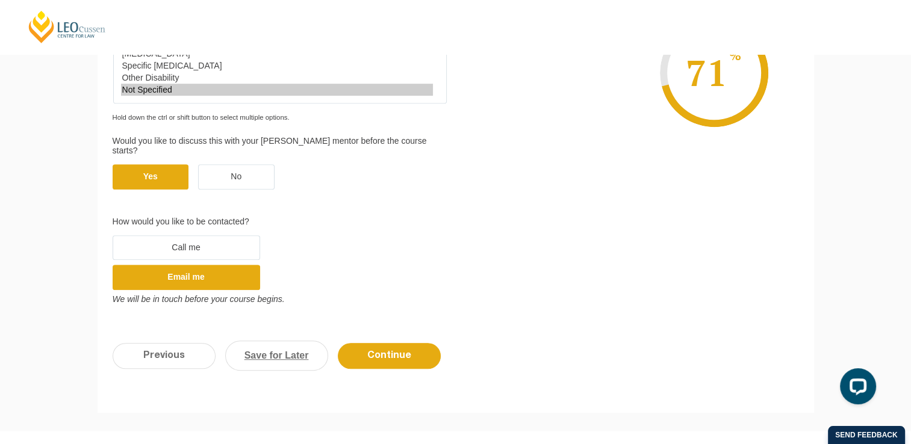
scroll to position [782, 0]
drag, startPoint x: 392, startPoint y: 315, endPoint x: 189, endPoint y: 185, distance: 240.9
click at [189, 235] on label "Call me" at bounding box center [186, 247] width 147 height 25
click at [0, 0] on input "Call me" at bounding box center [0, 0] width 0 height 0
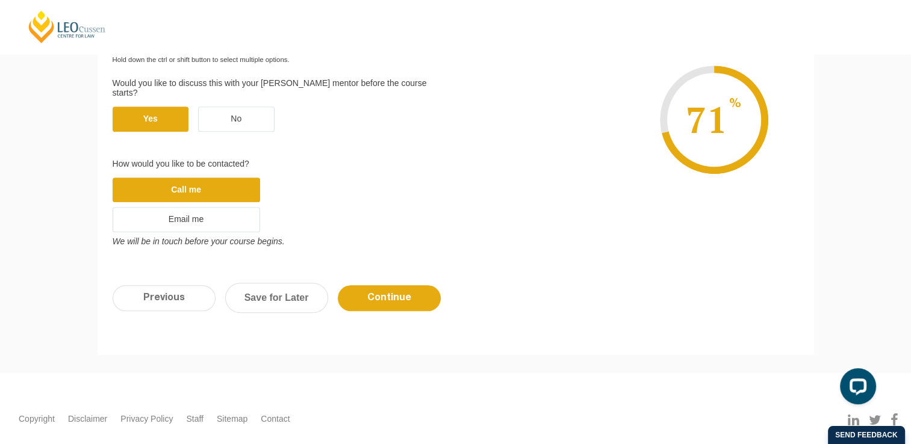
scroll to position [854, 0]
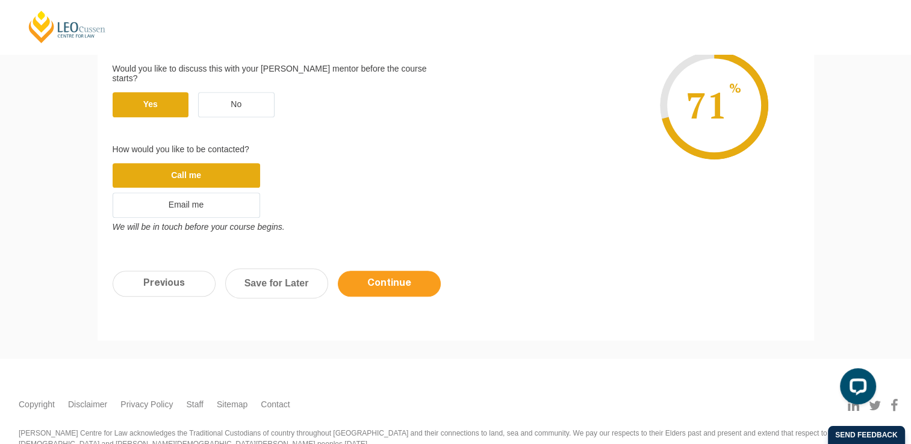
click at [400, 271] on input "Continue" at bounding box center [389, 284] width 103 height 26
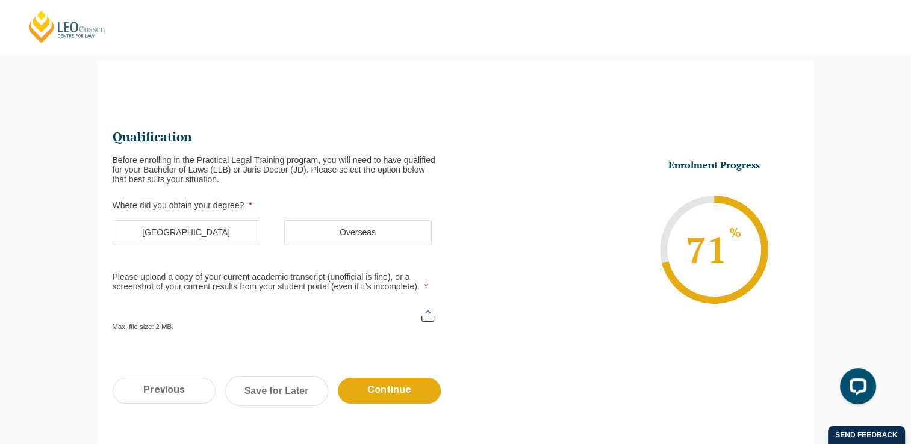
scroll to position [0, 0]
click at [358, 229] on label "Overseas" at bounding box center [357, 232] width 147 height 25
click at [0, 0] on input "Overseas" at bounding box center [0, 0] width 0 height 0
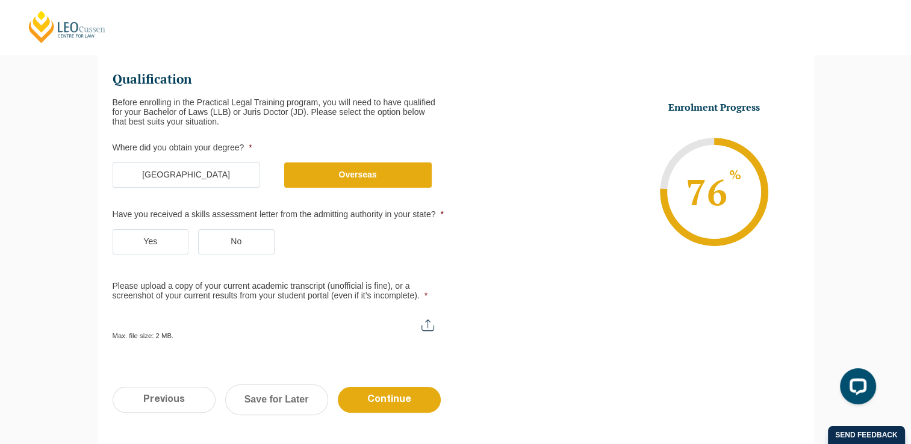
scroll to position [164, 0]
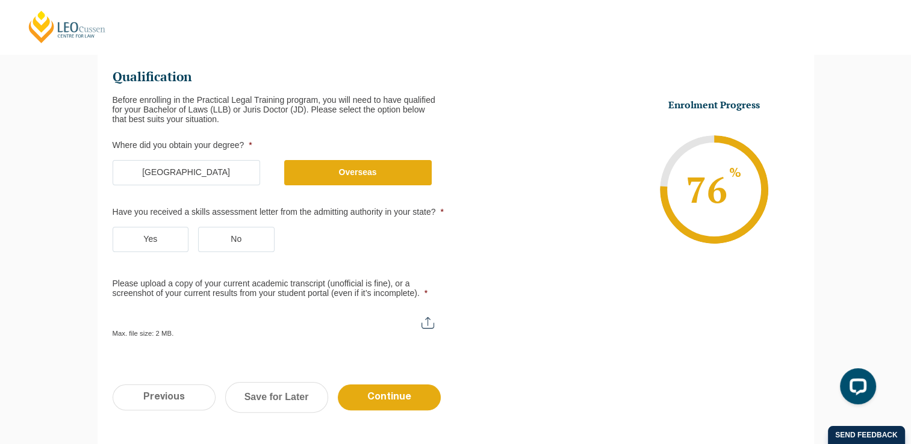
click at [169, 243] on label "Yes" at bounding box center [151, 239] width 76 height 25
click at [0, 0] on input "Yes" at bounding box center [0, 0] width 0 height 0
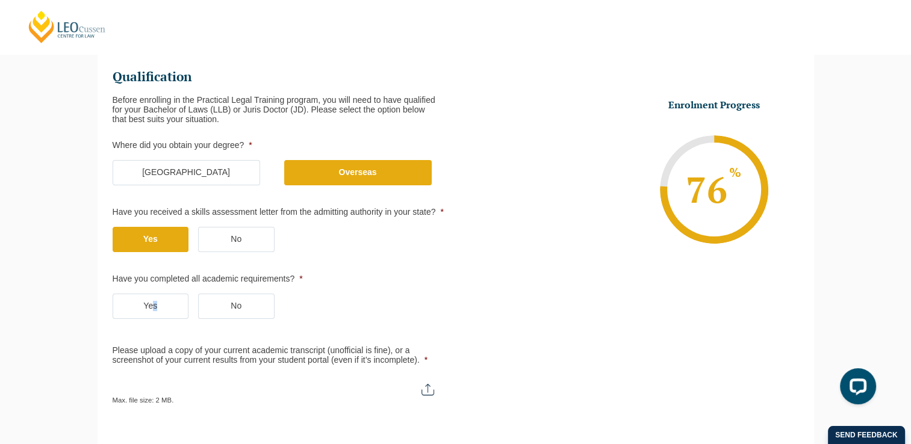
click at [154, 305] on label "Yes" at bounding box center [151, 306] width 76 height 25
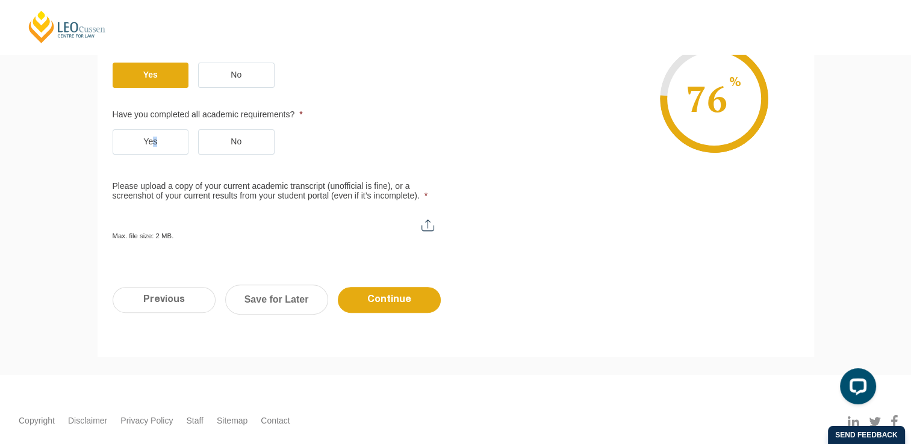
scroll to position [344, 0]
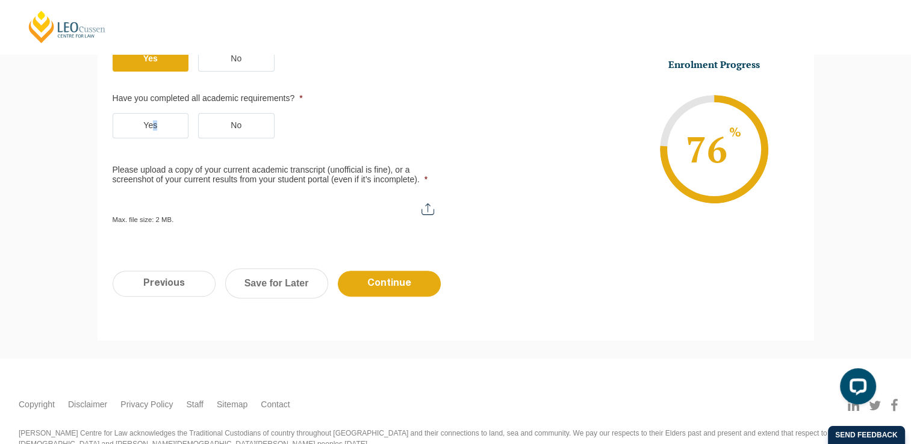
click at [423, 208] on input "Please upload a copy of your current academic transcript (unofficial is fine), …" at bounding box center [279, 204] width 333 height 20
type input "C:\fakepath\IMG_20240928_135827.pdf"
click at [394, 276] on input "Continue" at bounding box center [389, 284] width 103 height 26
